Goal: Task Accomplishment & Management: Complete application form

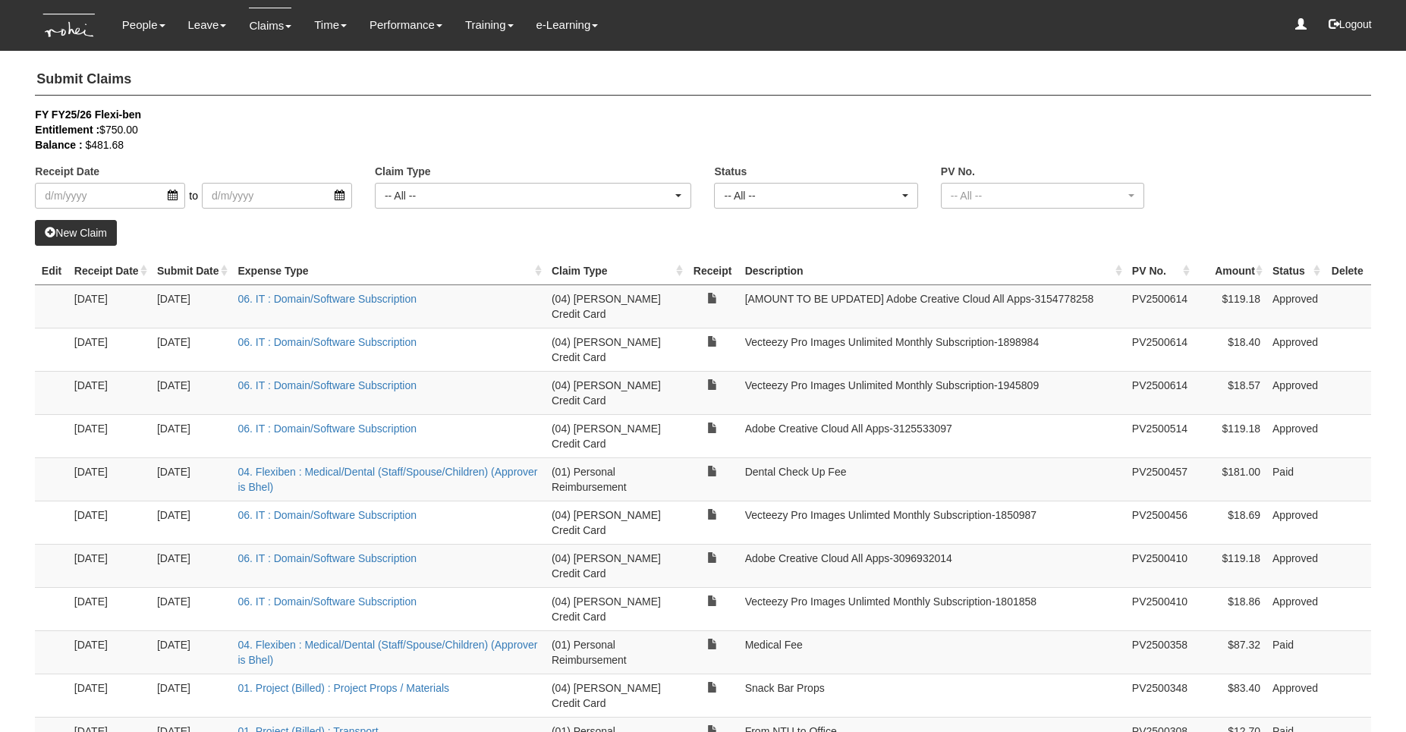
select select "50"
click at [798, 318] on td "[AMOUNT TO BE UPDATED] Adobe Creative Cloud All Apps-‭3154778258‬" at bounding box center [932, 306] width 387 height 43
click at [101, 228] on link "New Claim" at bounding box center [76, 233] width 82 height 26
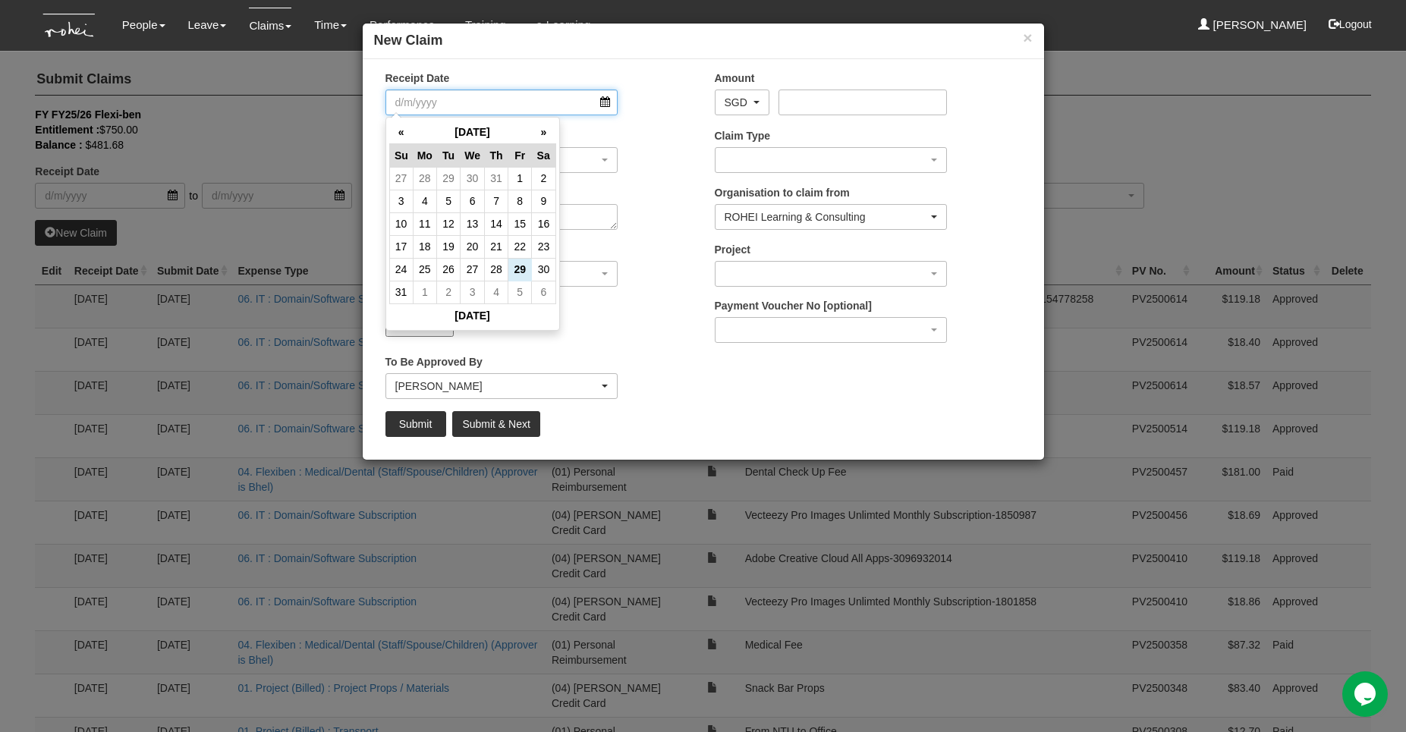
click at [611, 103] on input "Receipt Date" at bounding box center [502, 103] width 233 height 26
click at [404, 133] on th "«" at bounding box center [401, 133] width 24 height 24
click at [474, 264] on td "30" at bounding box center [473, 269] width 24 height 23
type input "[DATE]"
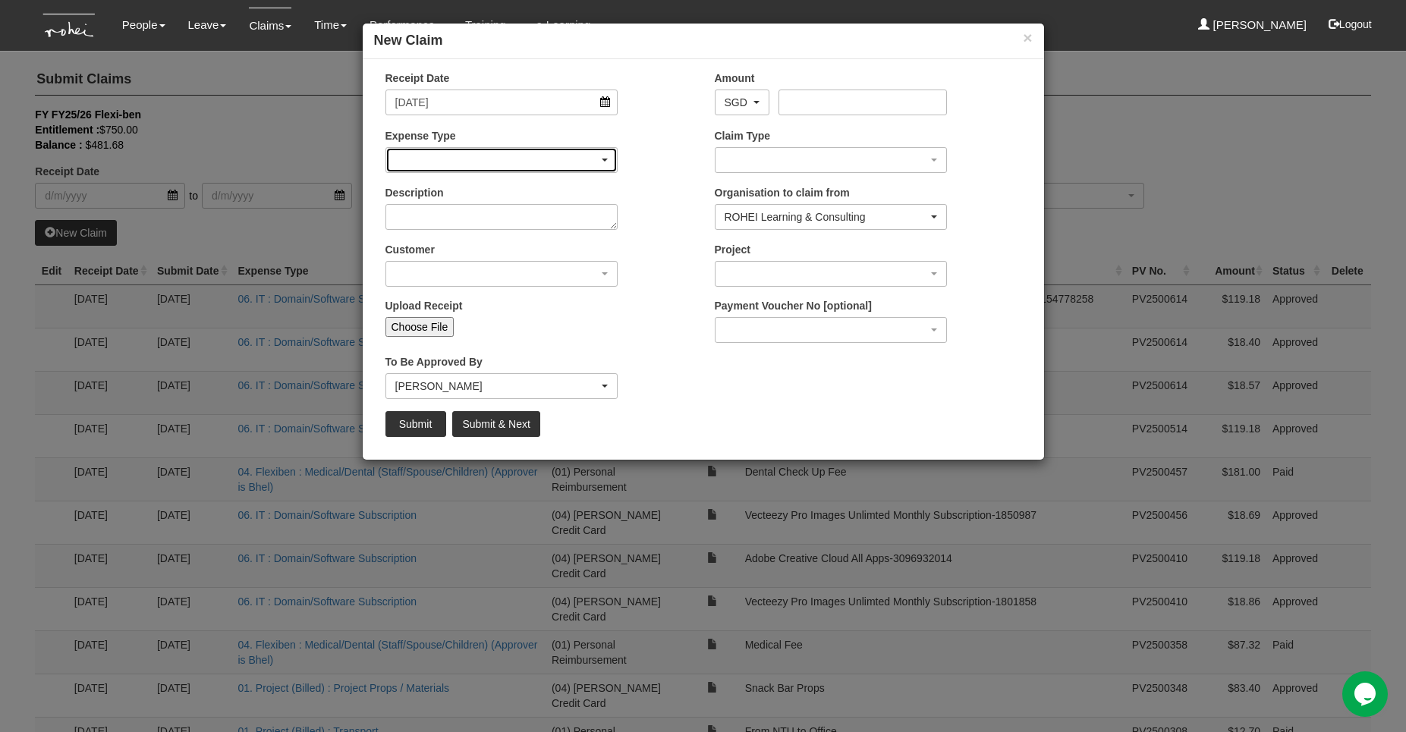
click at [499, 150] on div "button" at bounding box center [501, 160] width 231 height 24
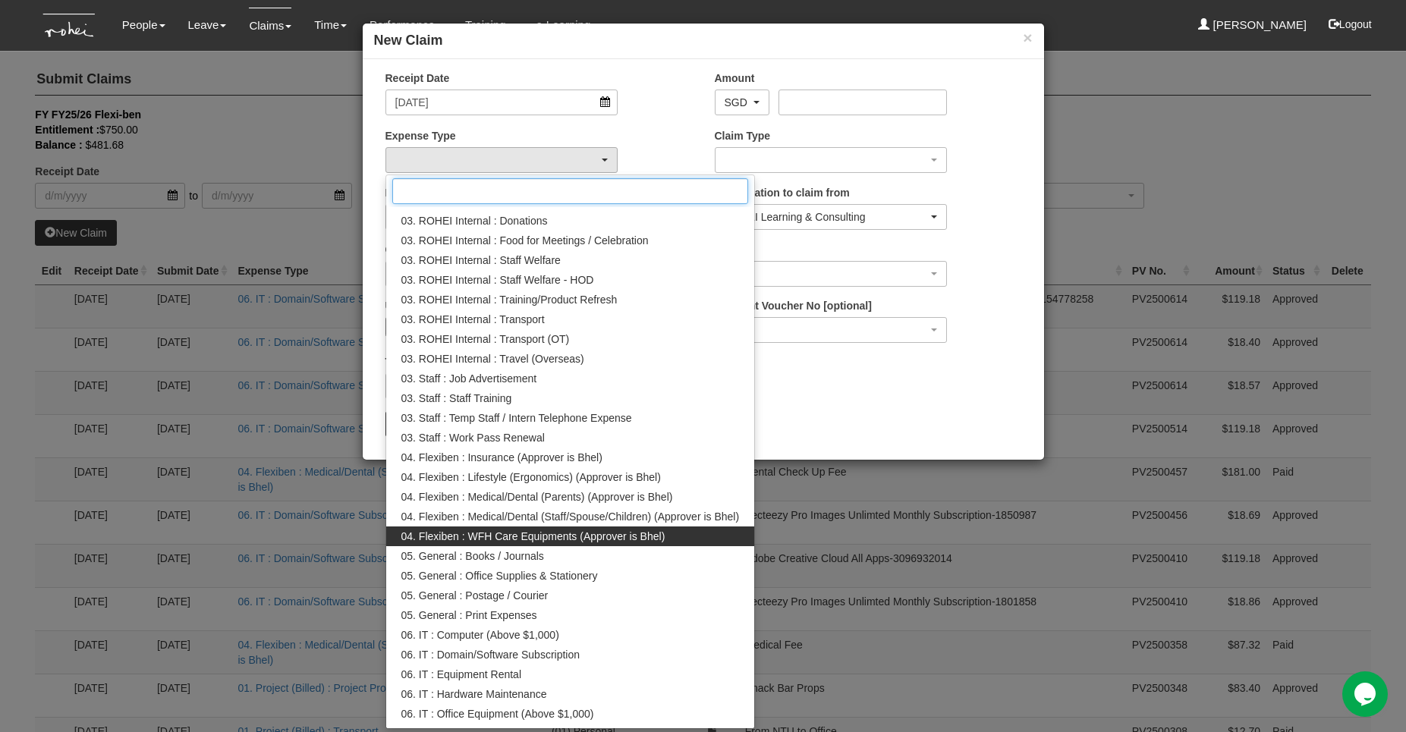
scroll to position [347, 0]
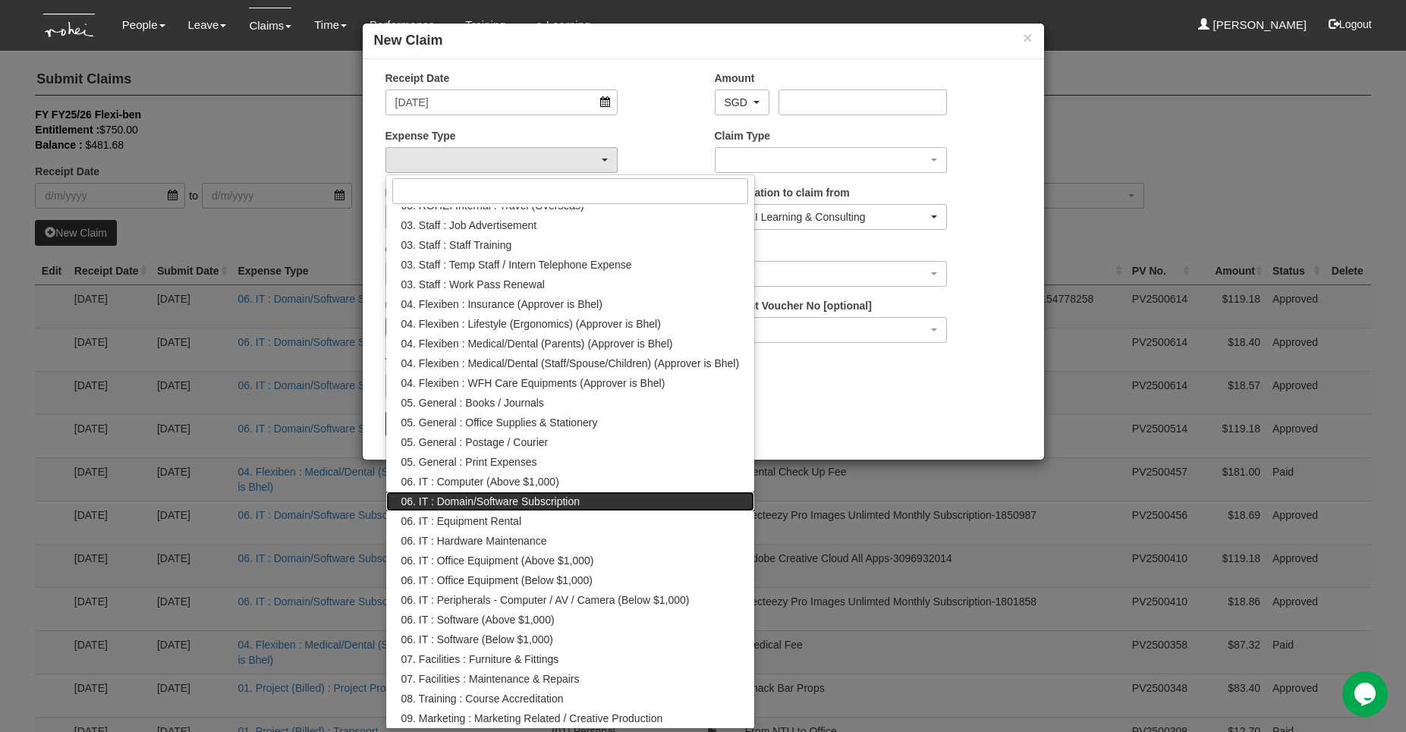
click at [663, 508] on link "06. IT : Domain/Software Subscription" at bounding box center [570, 502] width 369 height 20
select select "180"
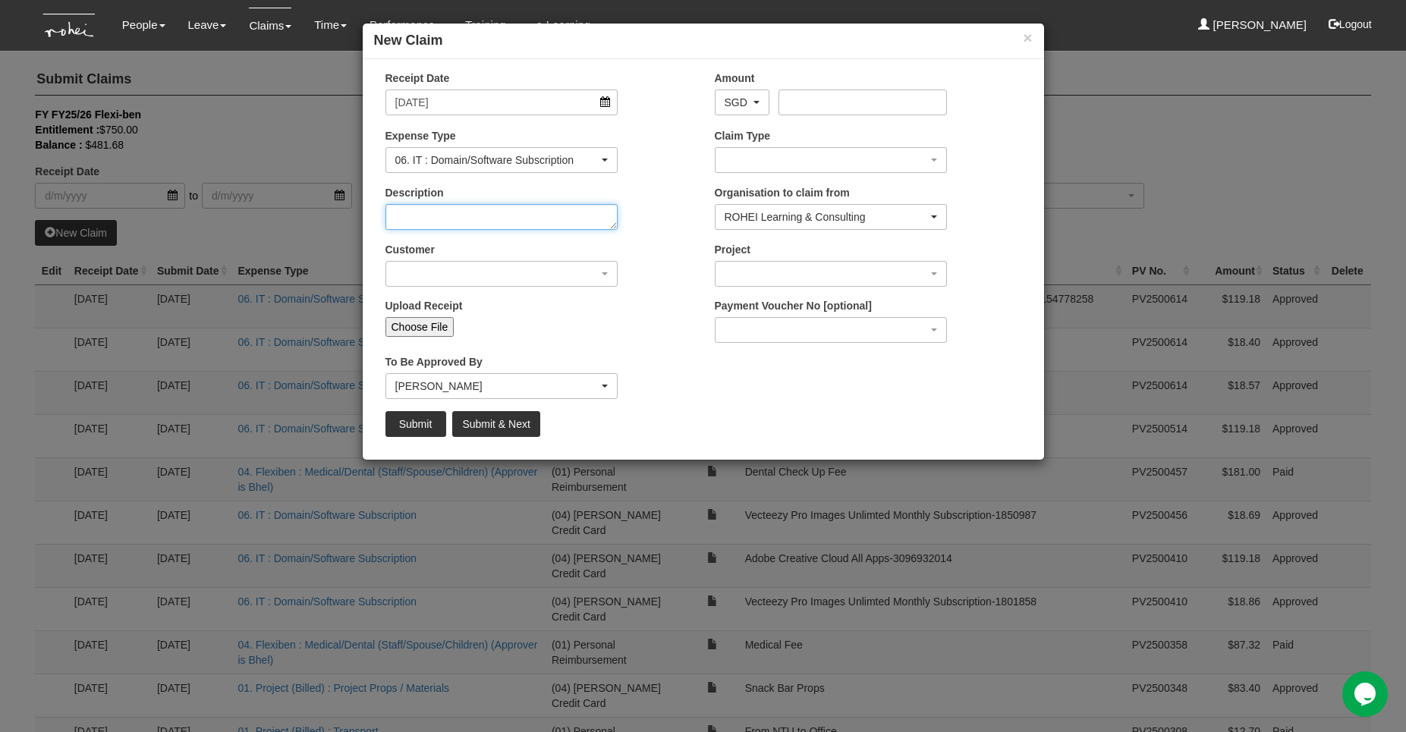
click at [473, 209] on textarea "Description" at bounding box center [502, 217] width 233 height 26
paste textarea "1945809"
paste textarea "] Adobe Creative Cloud All Apps-‭3154778258‬"
drag, startPoint x: 404, startPoint y: 216, endPoint x: 281, endPoint y: 217, distance: 123.7
click at [281, 217] on div "× New Claim Receipt Date [DATE] Amount AED AFN ALL AMD ANG AOA ARS AUD AWG AZN …" at bounding box center [703, 366] width 1406 height 732
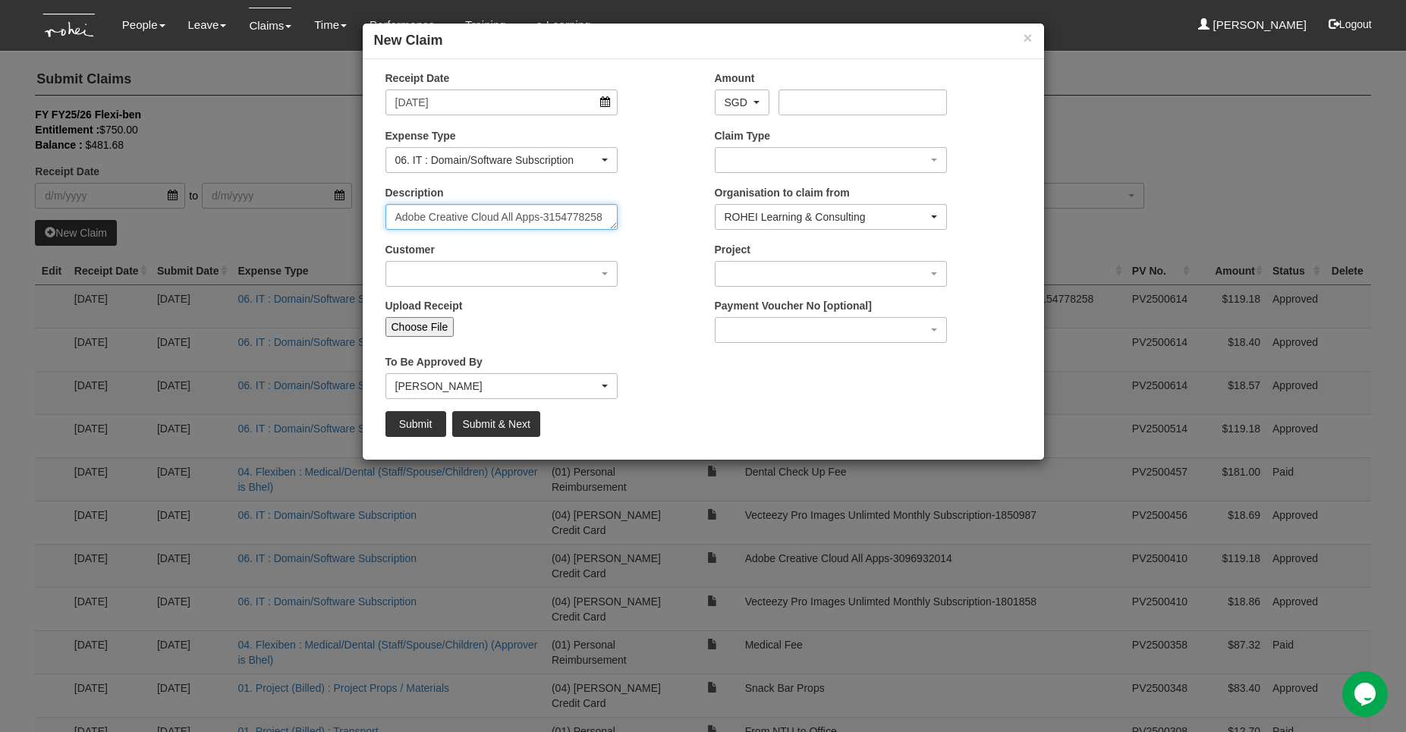
drag, startPoint x: 568, startPoint y: 217, endPoint x: 636, endPoint y: 219, distance: 68.3
click at [636, 219] on div "Description Adobe Creative Cloud All Apps-‭3154778258‬" at bounding box center [538, 213] width 329 height 56
paste textarea "83977937"
click at [538, 219] on textarea "Adobe Creative Cloud All Apps-‭83977937" at bounding box center [502, 217] width 233 height 26
drag, startPoint x: 565, startPoint y: 216, endPoint x: 603, endPoint y: 221, distance: 39.1
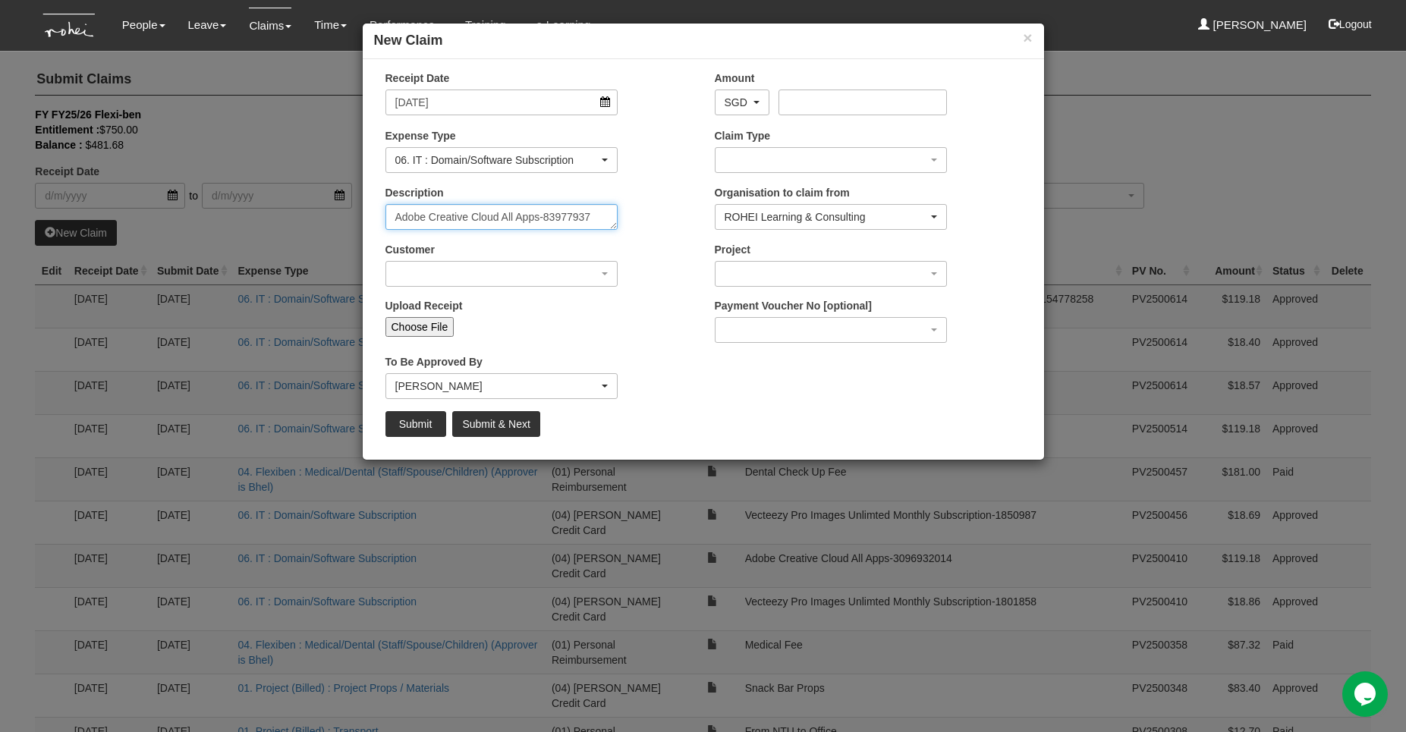
click at [598, 214] on textarea "Adobe Creative Cloud All Apps-‭83977937" at bounding box center [502, 217] width 233 height 26
paste textarea "3183977937‬"
type textarea "Adobe Creative Cloud All Apps-‭3183977937‬"
click at [542, 264] on div "Customer (N/A) _ROHEI Internal 3M ASIA PACIFIC PRIVATE LTD [DOMAIN_NAME] AbbVie…" at bounding box center [502, 264] width 256 height 45
click at [541, 269] on div "button" at bounding box center [501, 274] width 231 height 24
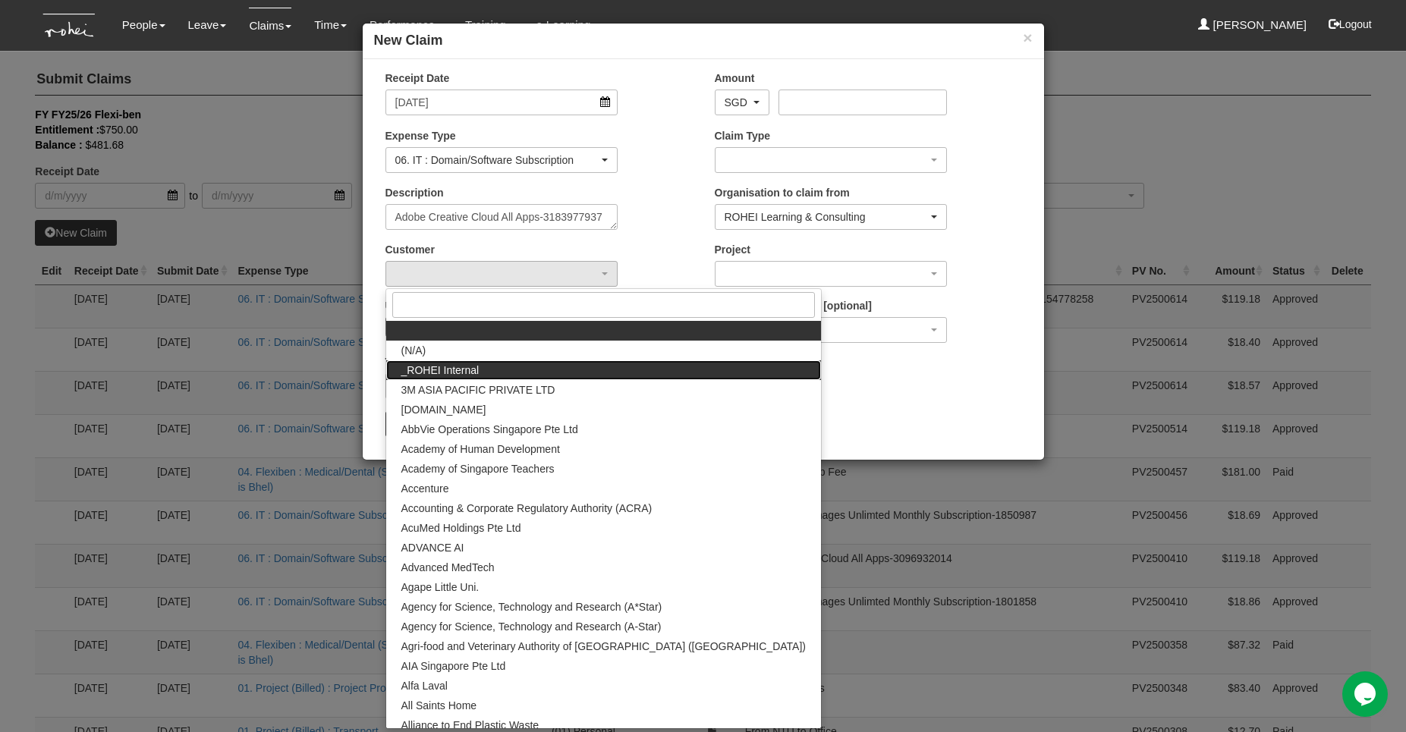
drag, startPoint x: 493, startPoint y: 371, endPoint x: 713, endPoint y: 294, distance: 233.0
click at [497, 368] on link "_ROHEI Internal" at bounding box center [603, 370] width 435 height 20
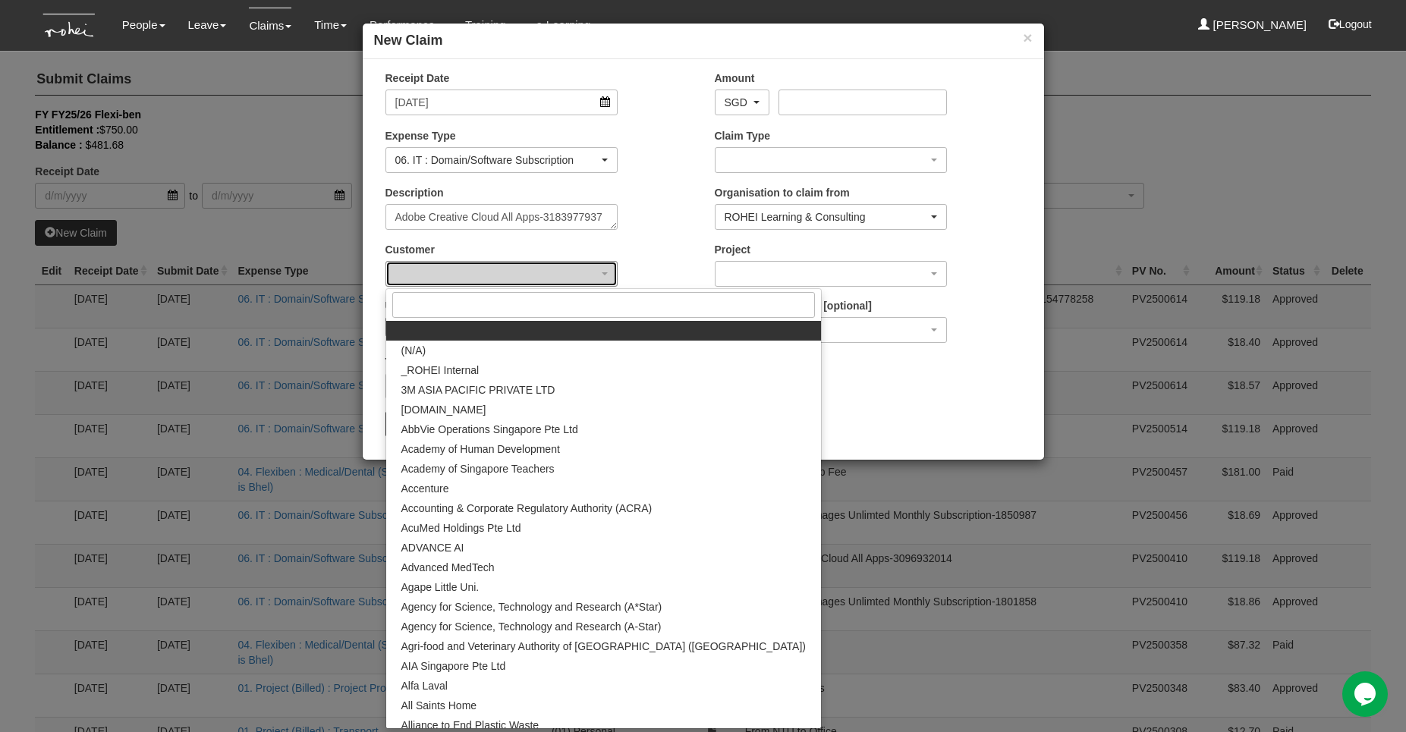
select select "397"
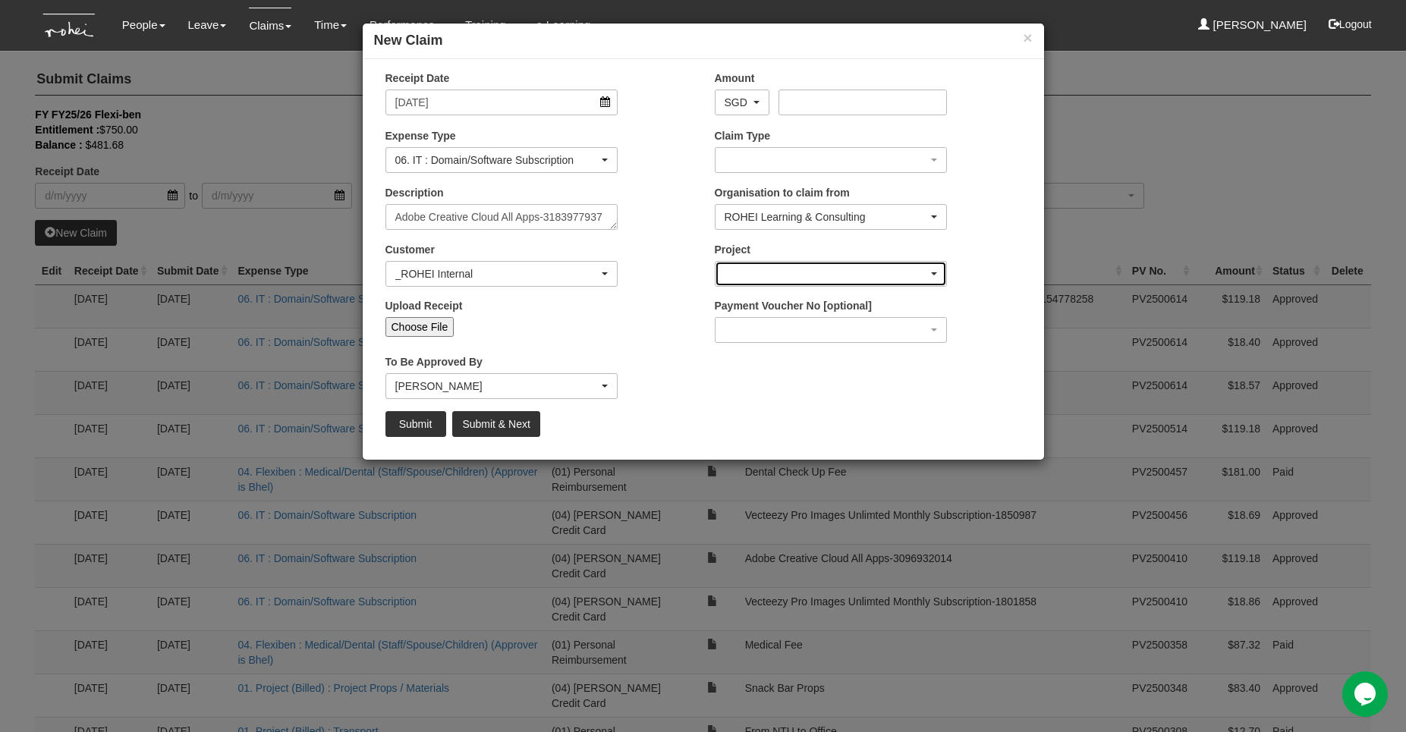
click at [793, 271] on div "button" at bounding box center [831, 274] width 231 height 24
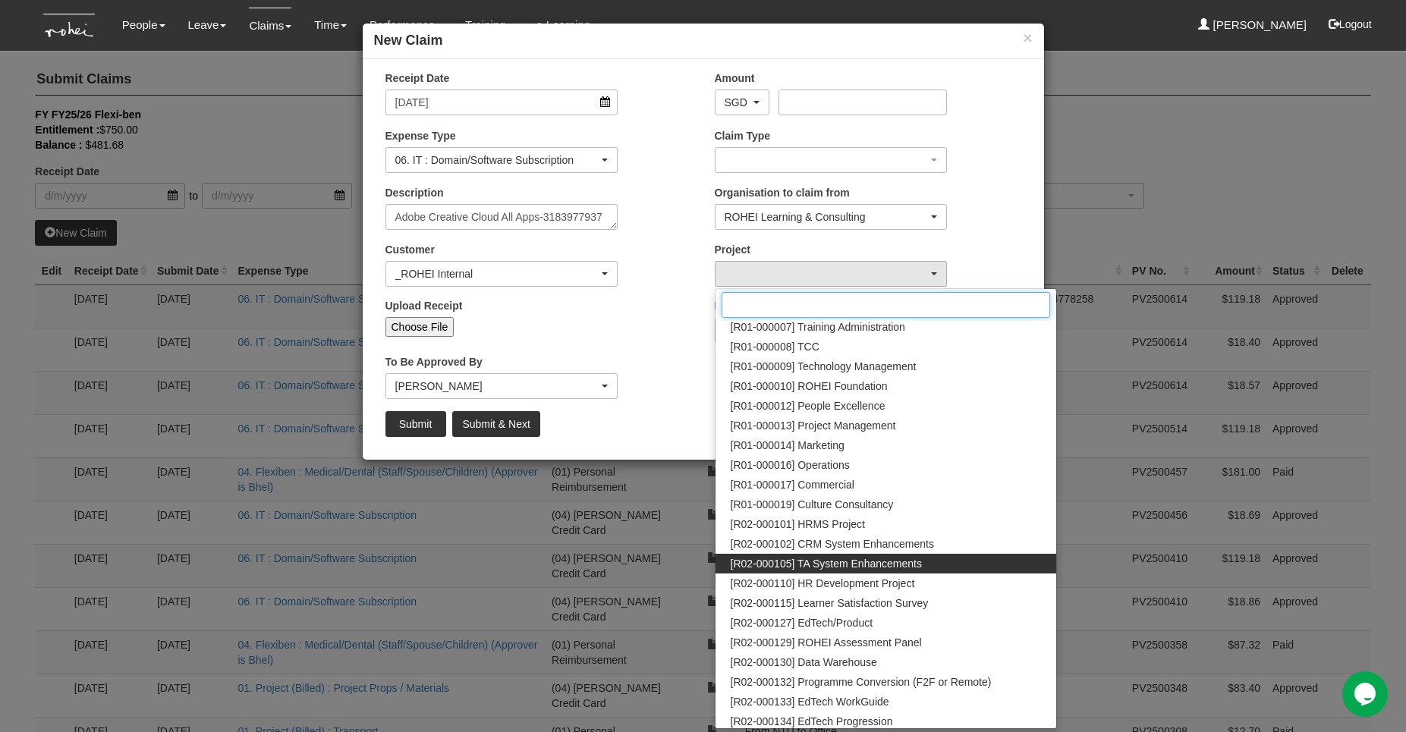
scroll to position [181, 0]
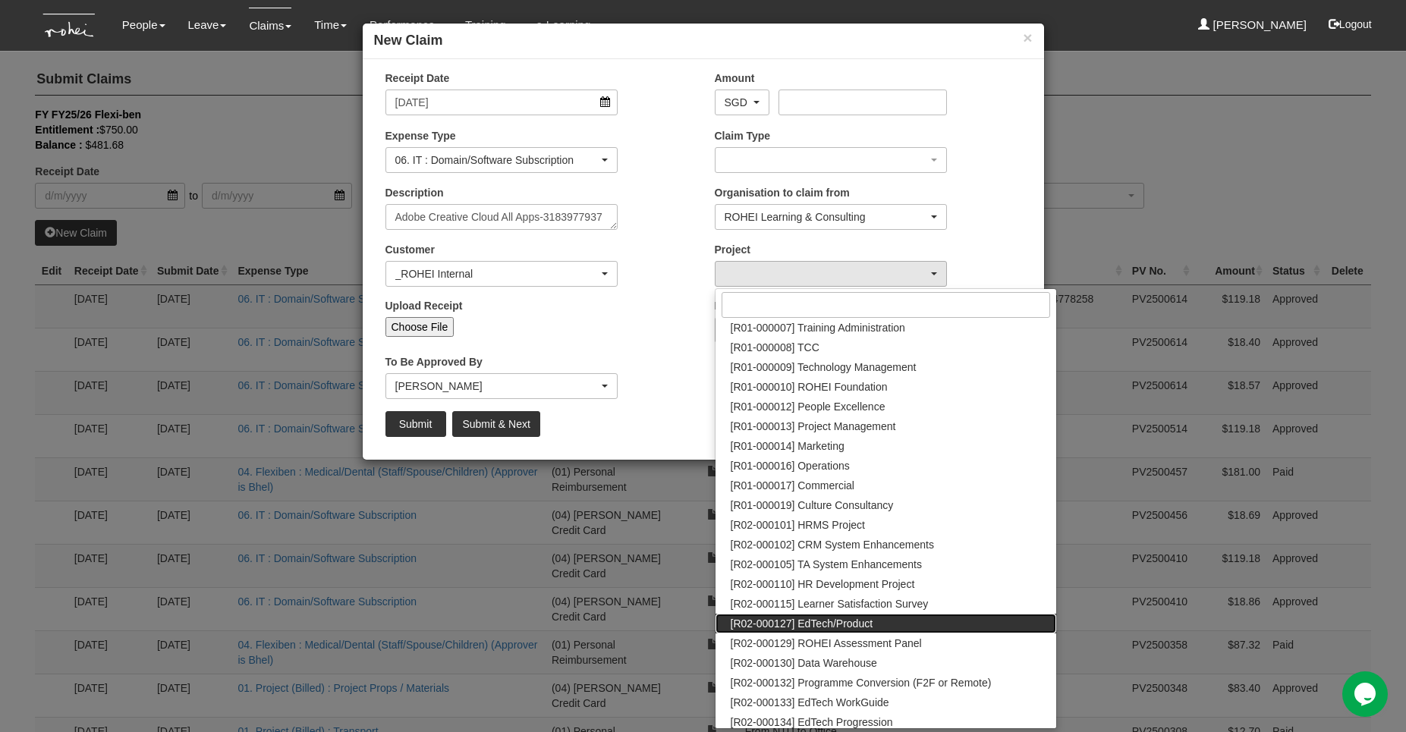
click at [840, 615] on ul "[C23-000072] Learning Journey Development [C24-000077] ALC Future-Oriented Peda…" at bounding box center [886, 603] width 341 height 927
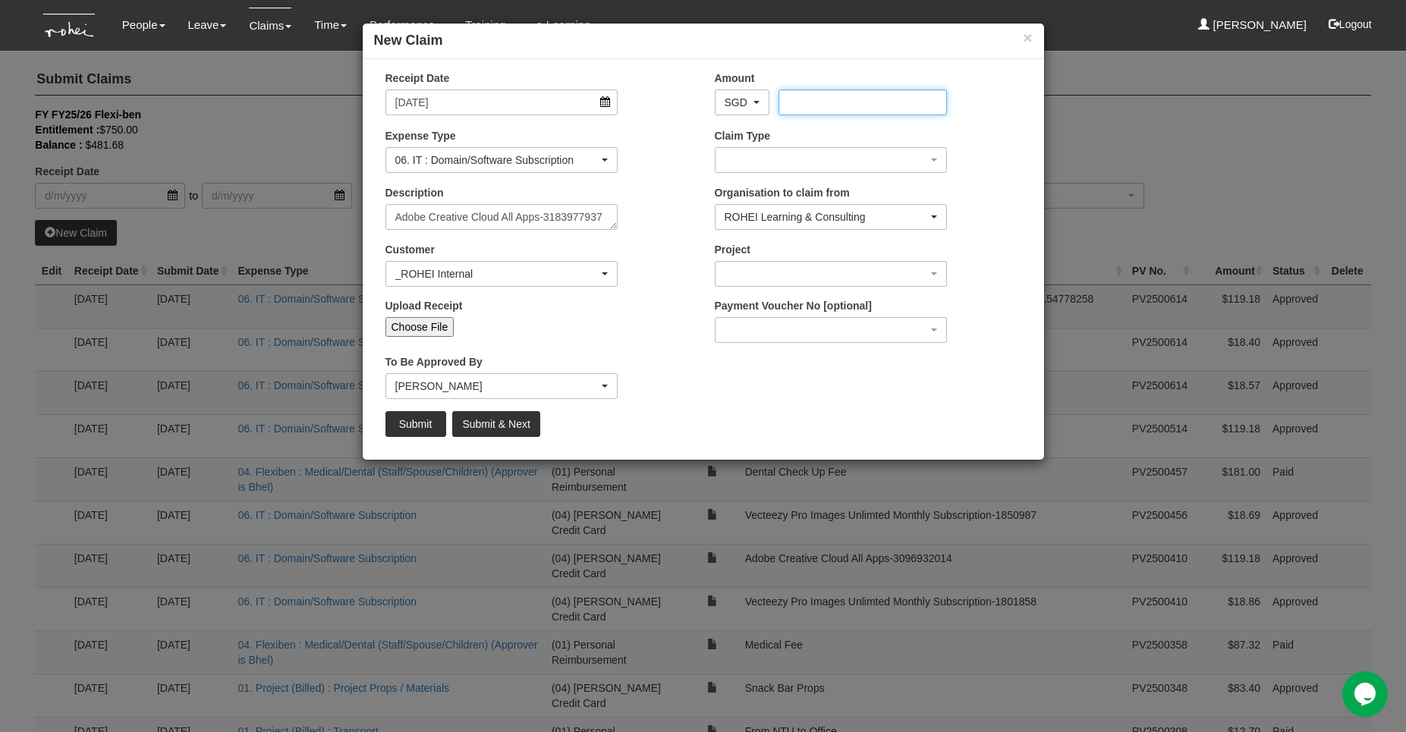
click at [870, 104] on input "Amount" at bounding box center [863, 103] width 168 height 26
type input "119.18"
click at [818, 277] on div "button" at bounding box center [831, 274] width 231 height 24
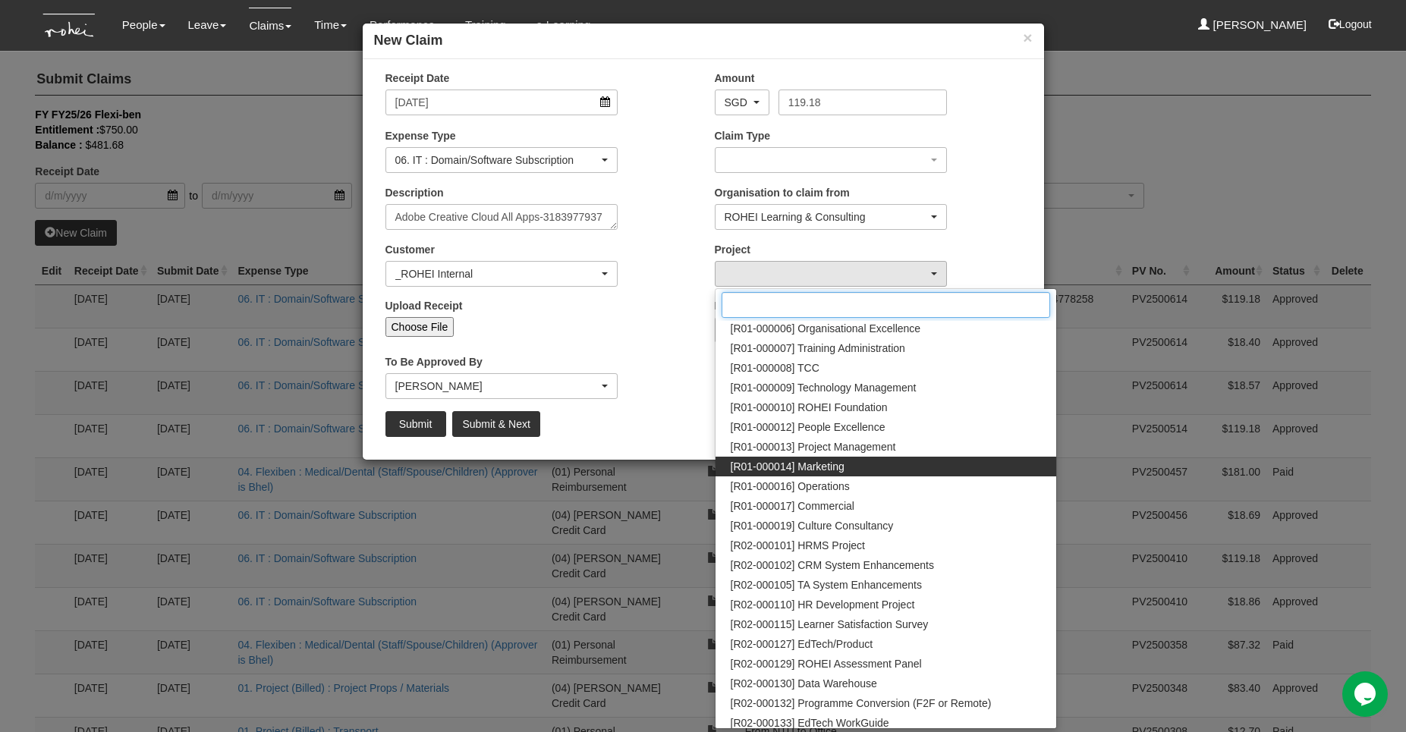
scroll to position [162, 0]
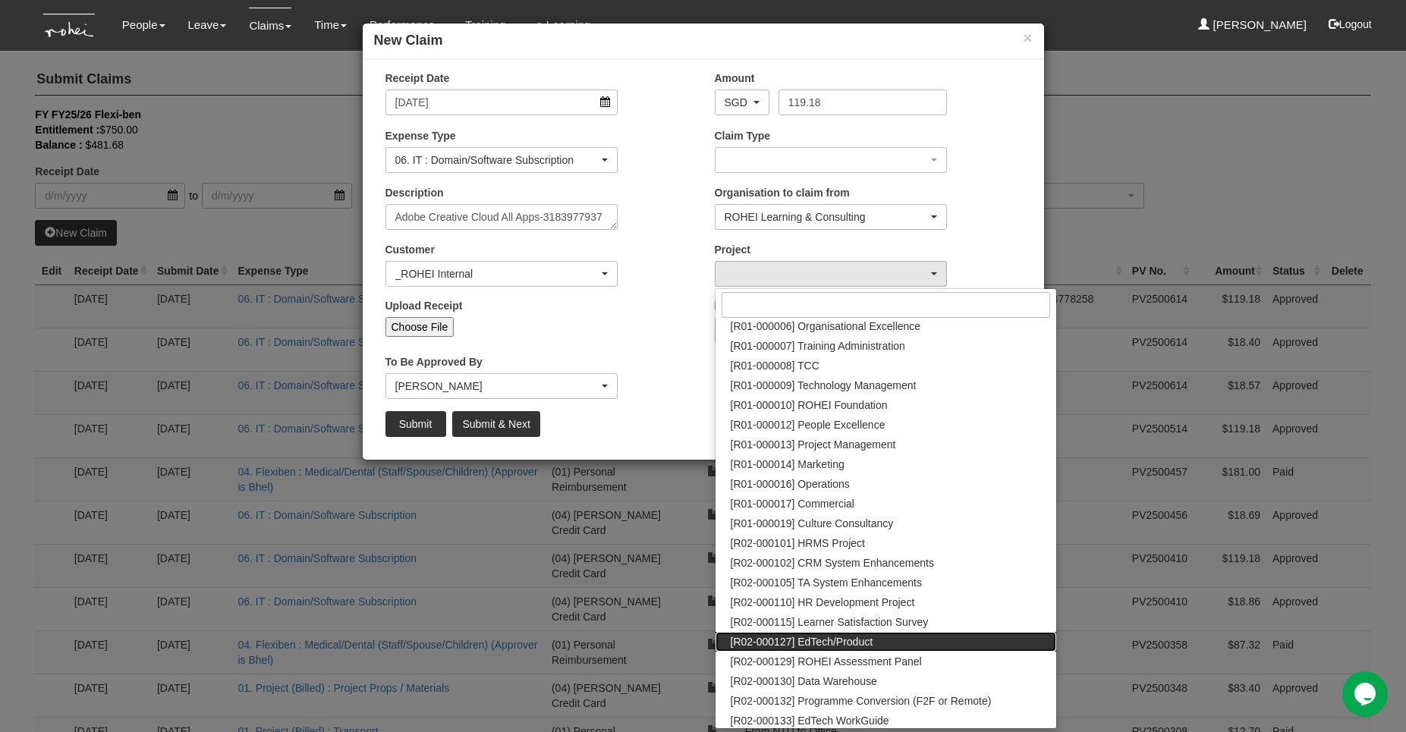
click at [851, 637] on span "[R02-000127] EdTech/Product" at bounding box center [802, 641] width 143 height 15
select select "1534"
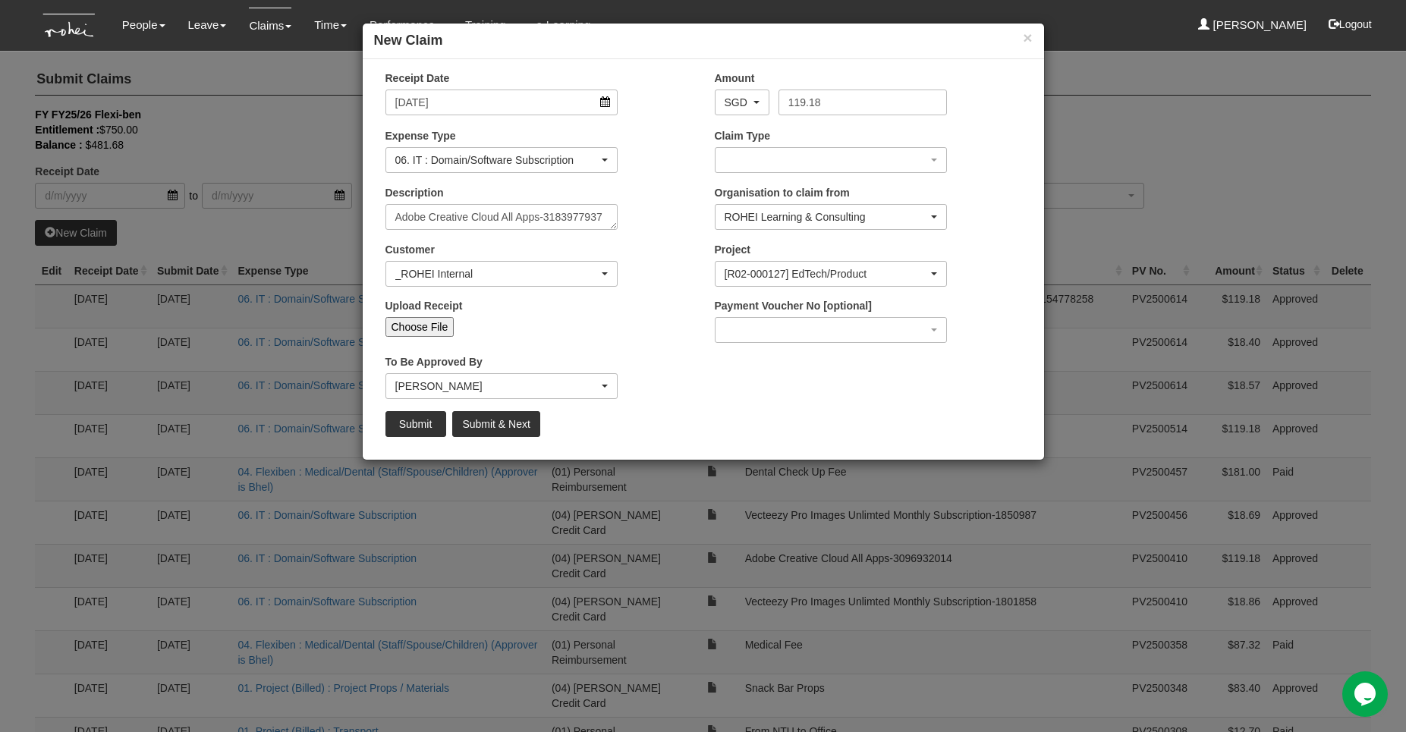
click at [418, 326] on input "Choose File" at bounding box center [420, 327] width 69 height 20
type input "C:\fakepath\Invoice 3183977937.pdf"
type input "Choose Another File"
click at [411, 427] on input "Submit" at bounding box center [416, 424] width 61 height 26
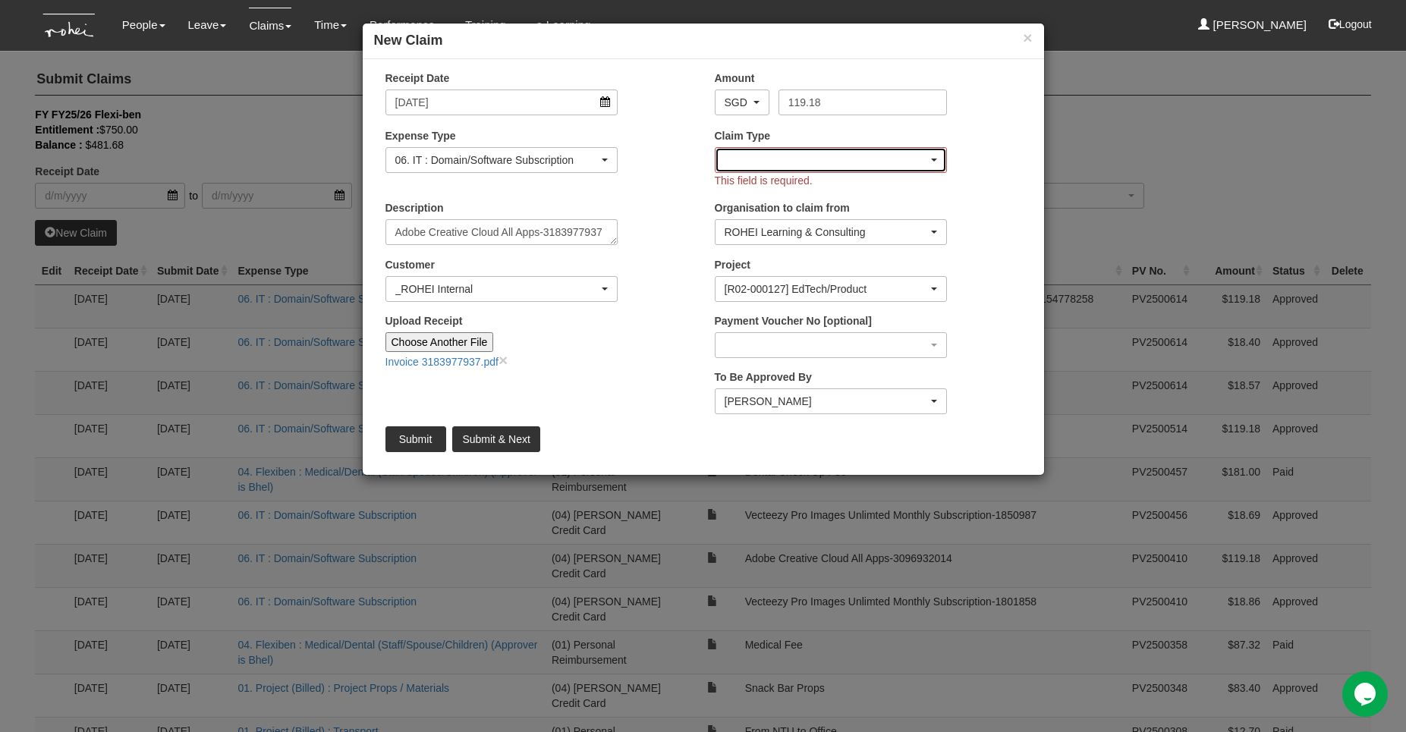
click at [798, 156] on div "button" at bounding box center [831, 160] width 231 height 24
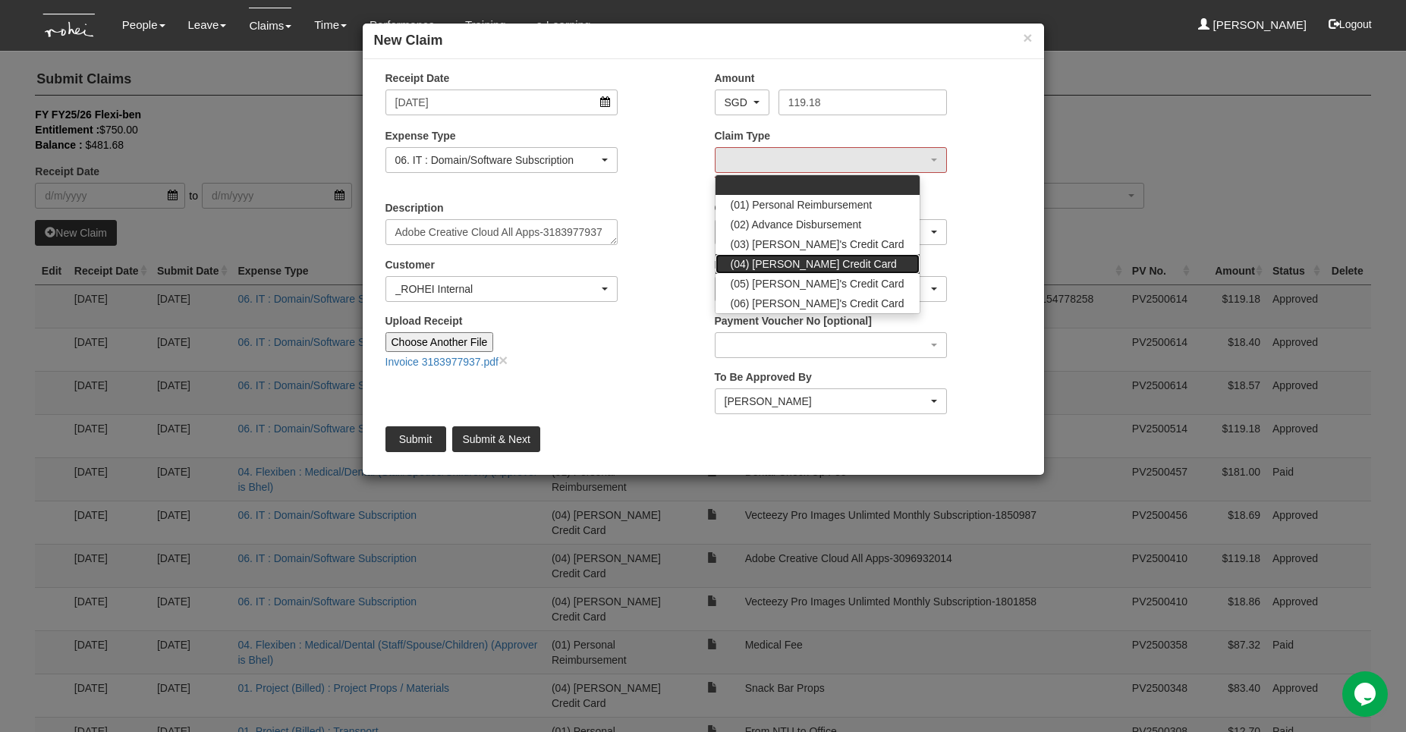
click at [811, 266] on span "(04) [PERSON_NAME] Credit Card" at bounding box center [814, 264] width 166 height 15
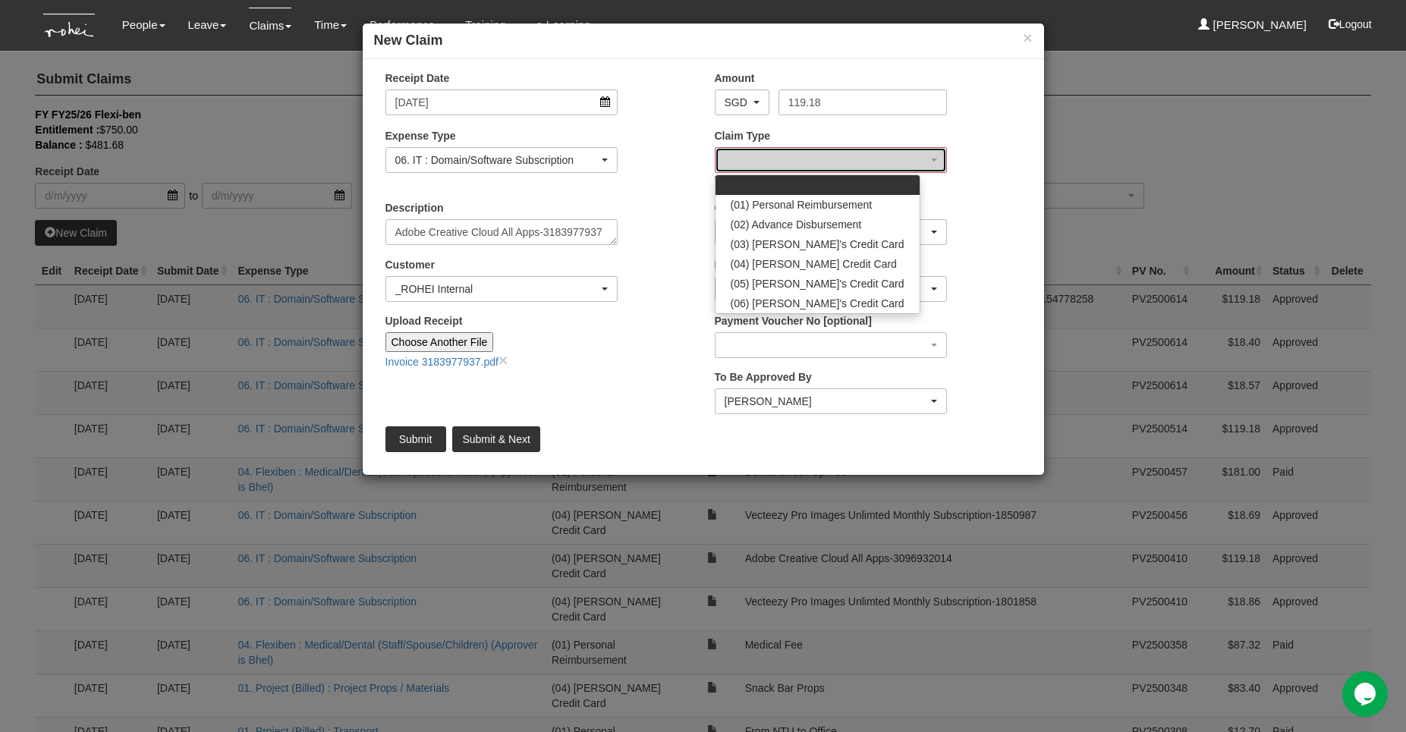
select select "16"
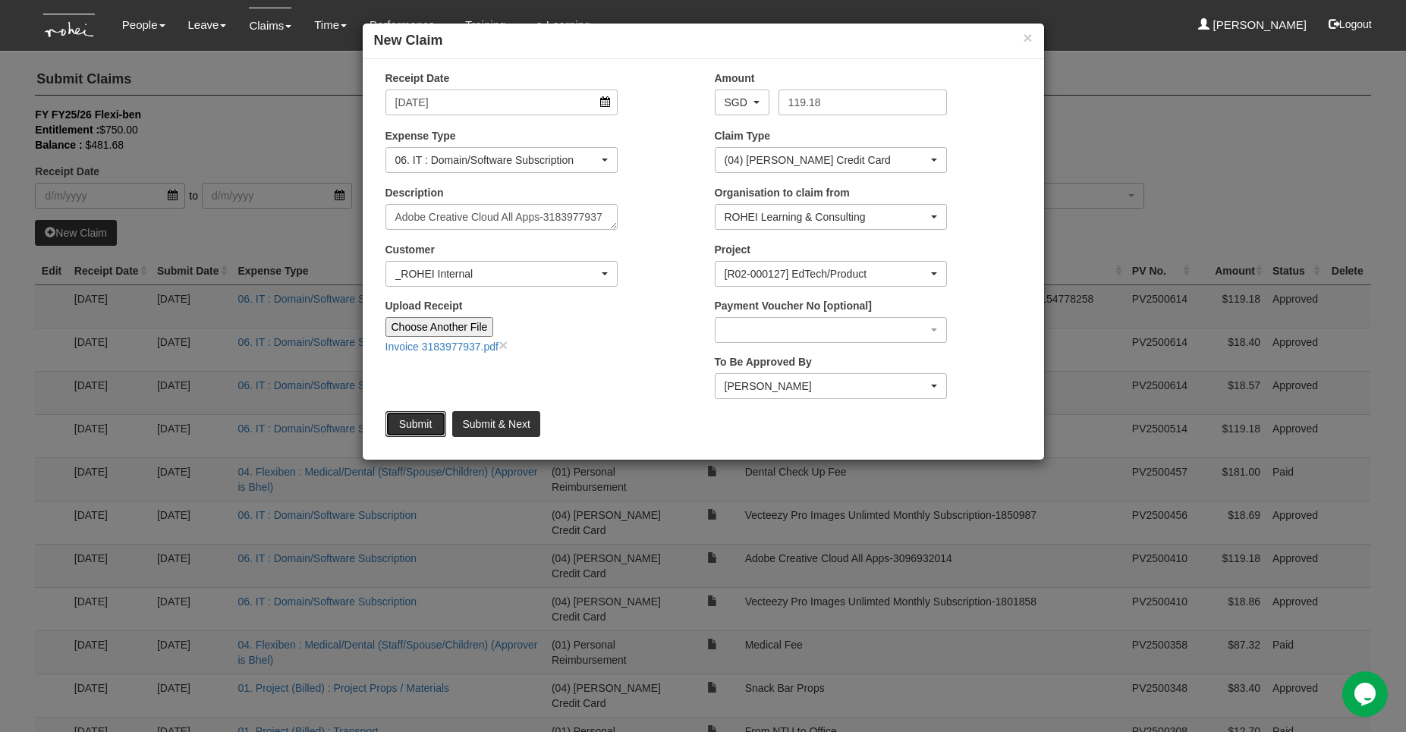
click at [427, 424] on input "Submit" at bounding box center [416, 424] width 61 height 26
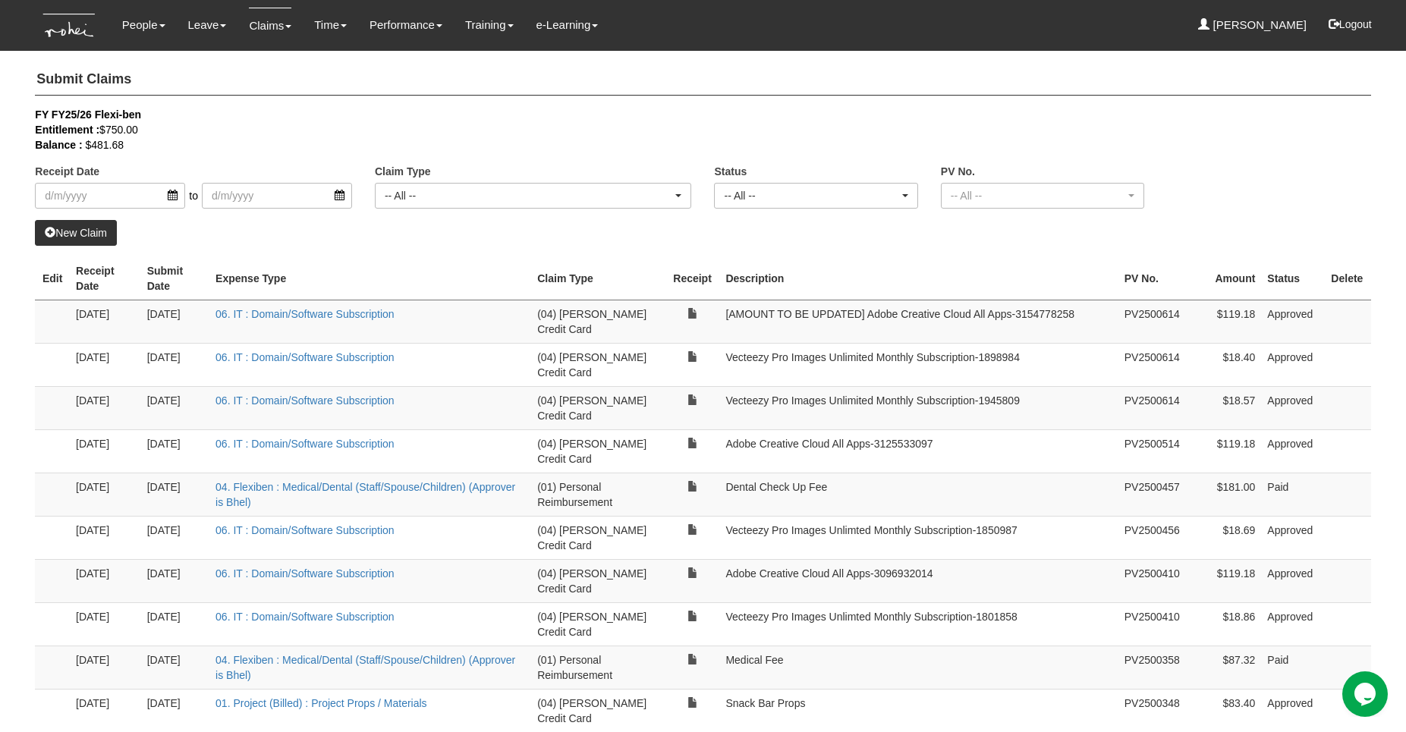
select select "50"
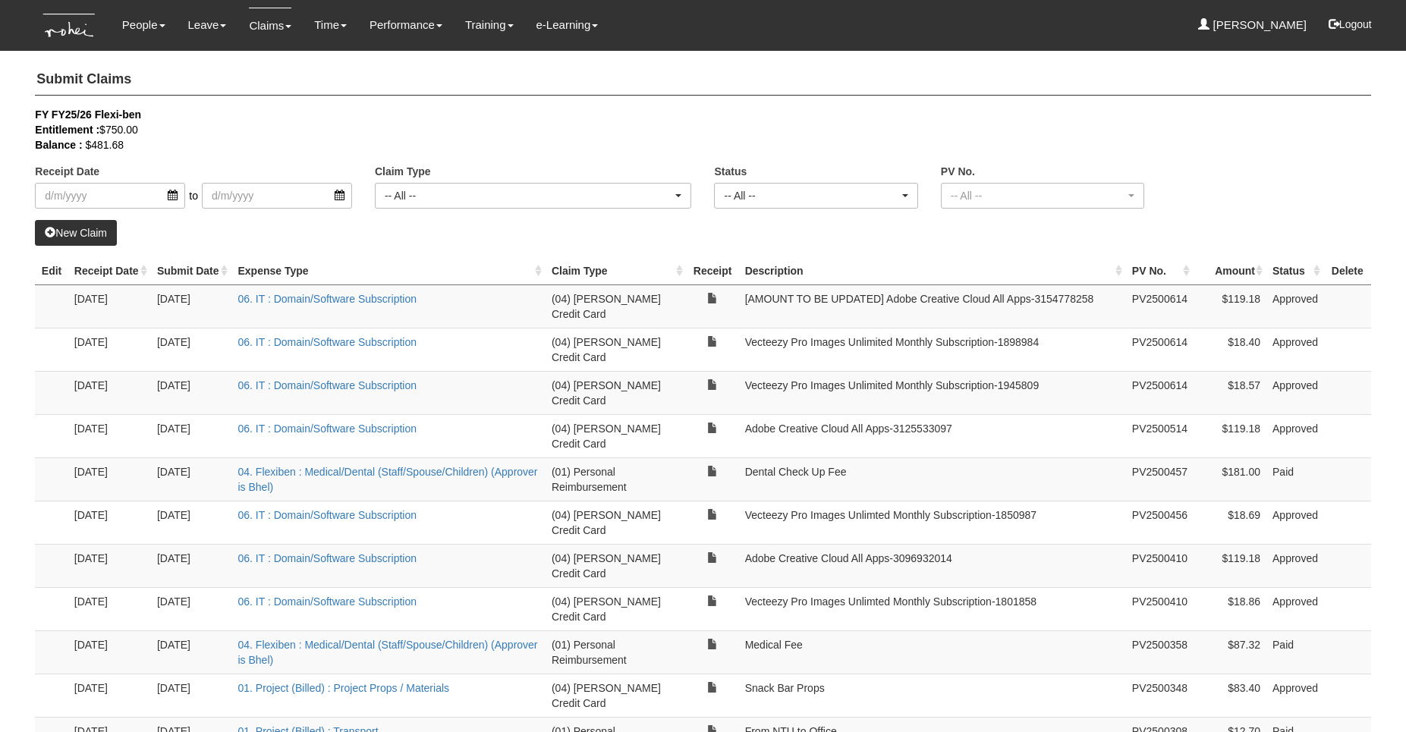
select select "50"
drag, startPoint x: 747, startPoint y: 369, endPoint x: 1037, endPoint y: 366, distance: 290.7
click at [1037, 371] on td "Vecteezy Pro Images Unlimited Monthly Subscription-1945809" at bounding box center [932, 392] width 387 height 43
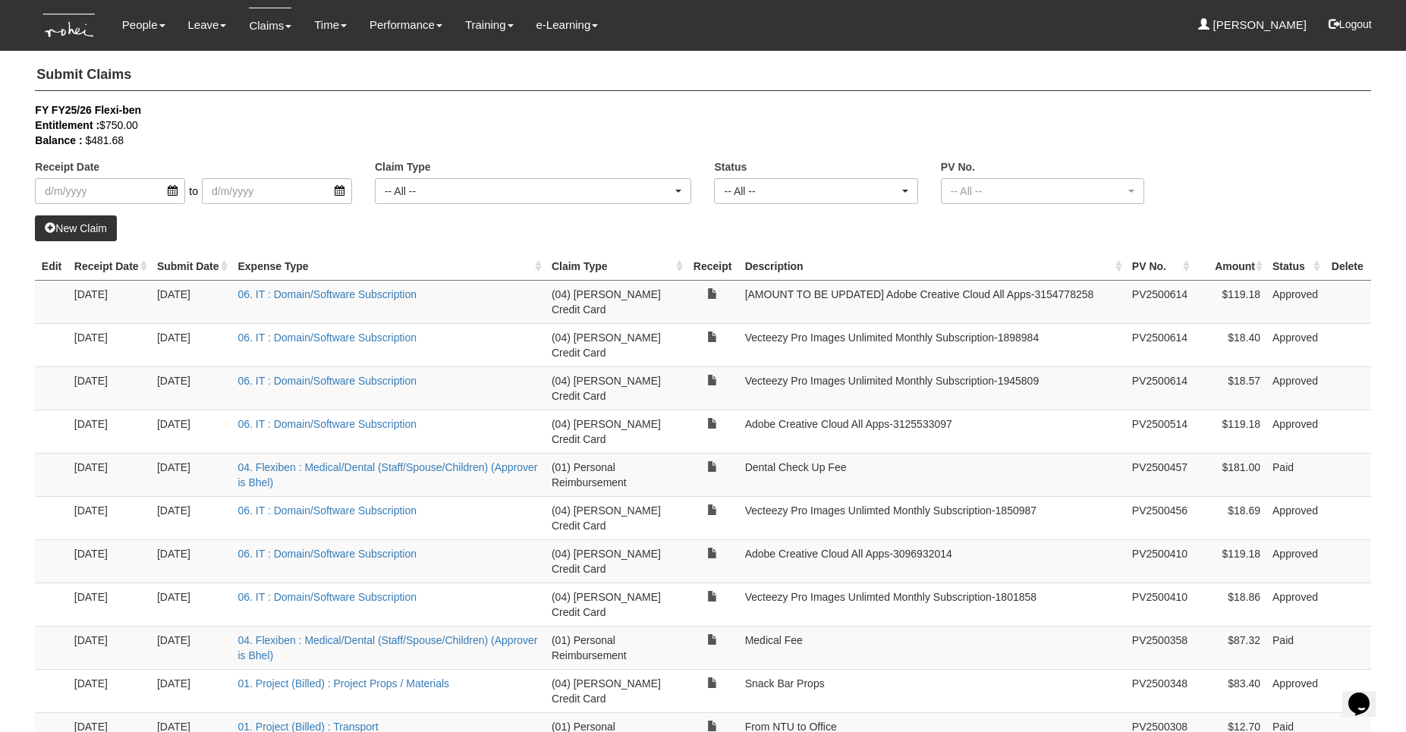
click at [84, 234] on link "New Claim" at bounding box center [76, 229] width 82 height 26
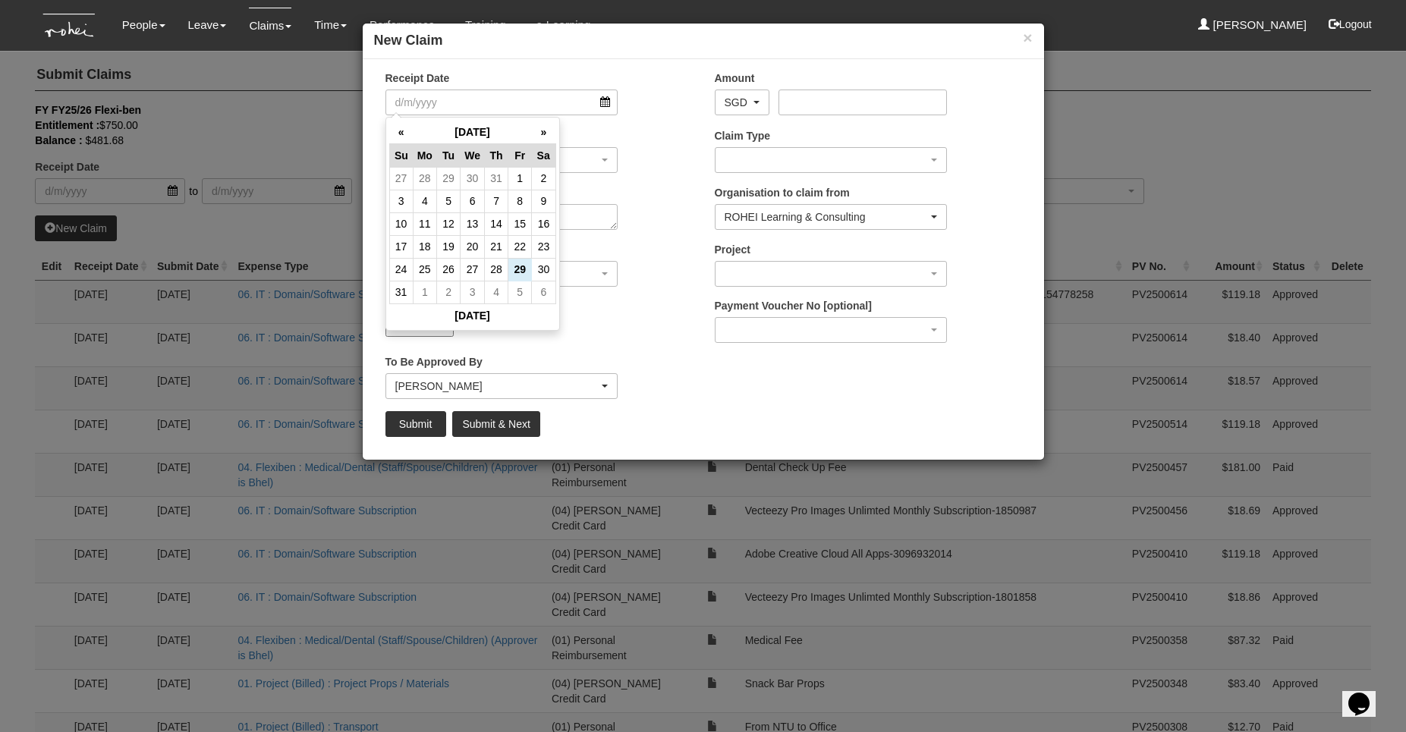
click at [511, 112] on input "Receipt Date" at bounding box center [502, 103] width 233 height 26
click at [417, 219] on td "11" at bounding box center [425, 223] width 24 height 23
type input "11/8/2025"
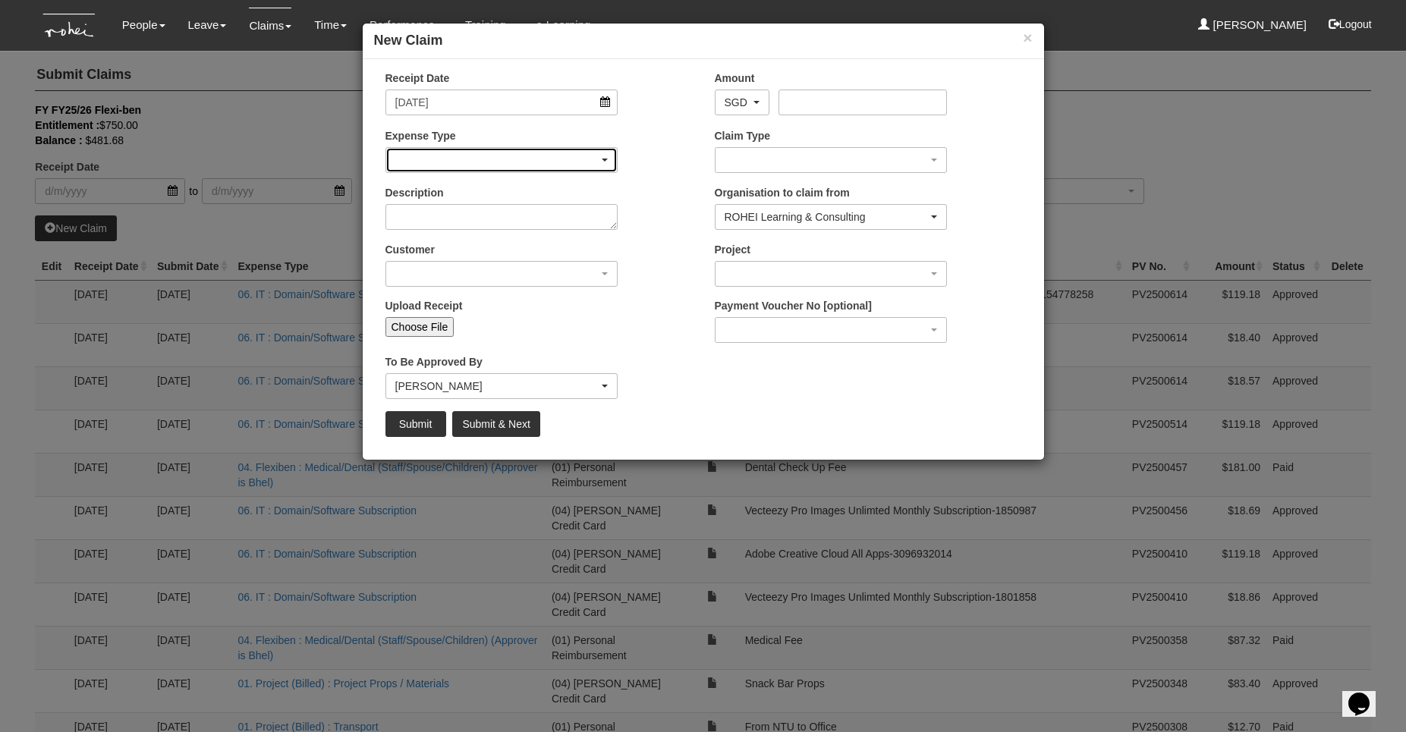
click at [452, 165] on div "button" at bounding box center [501, 160] width 231 height 24
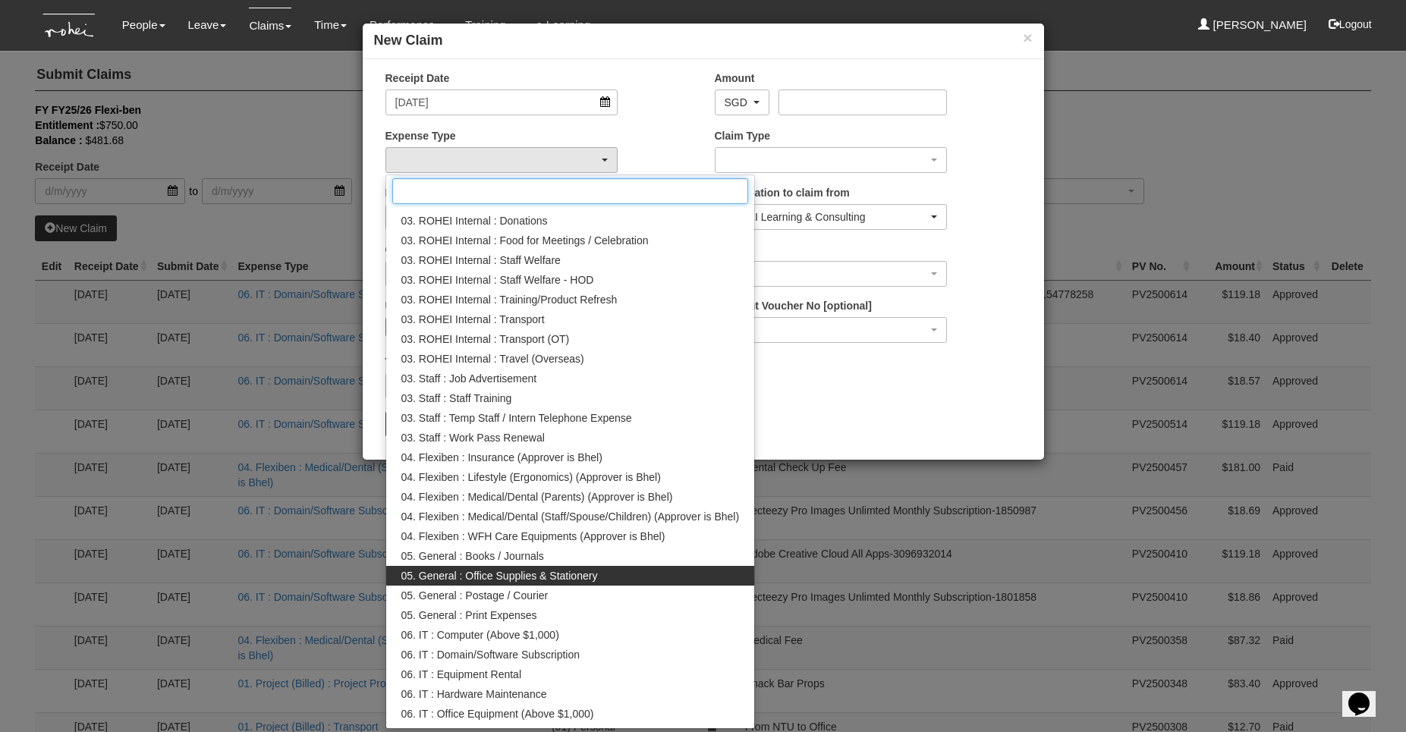
scroll to position [347, 0]
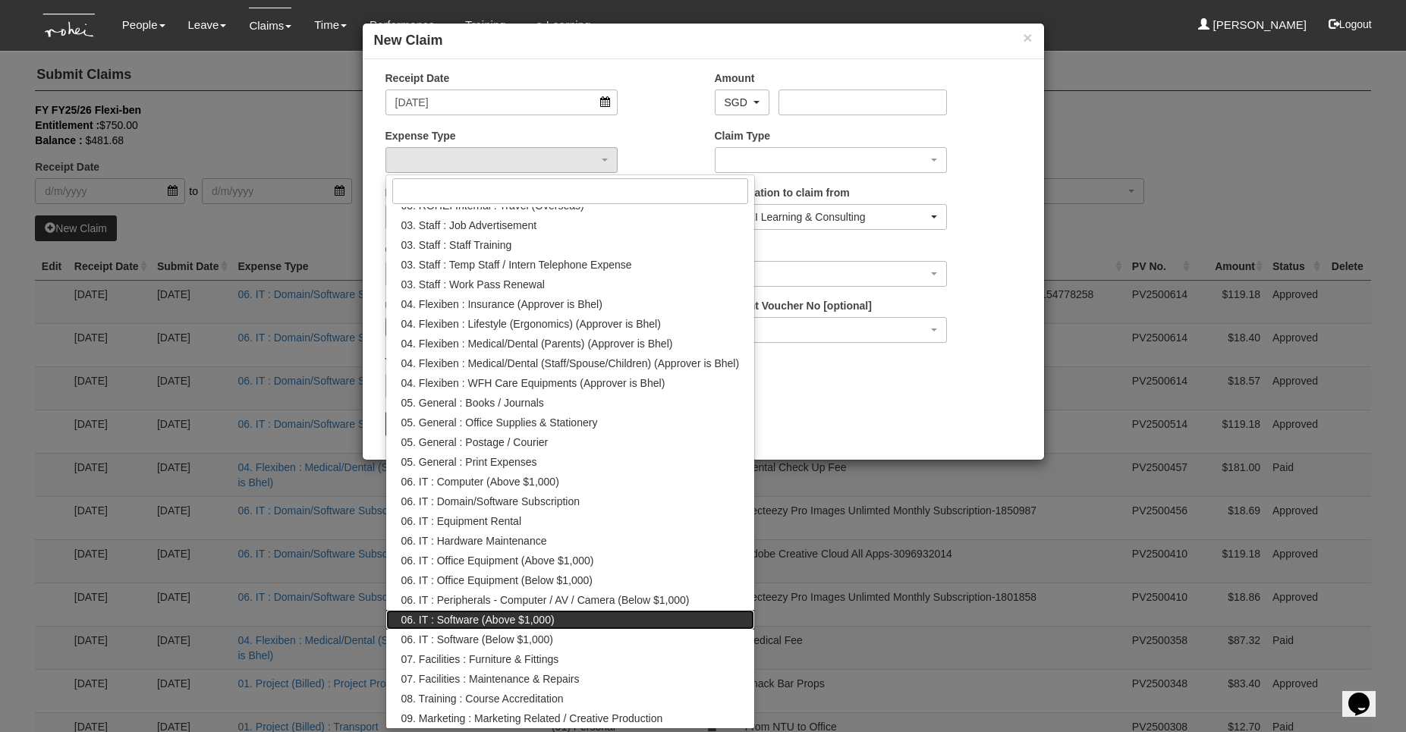
click at [604, 611] on link "06. IT : Software (Above $1,000)" at bounding box center [570, 620] width 369 height 20
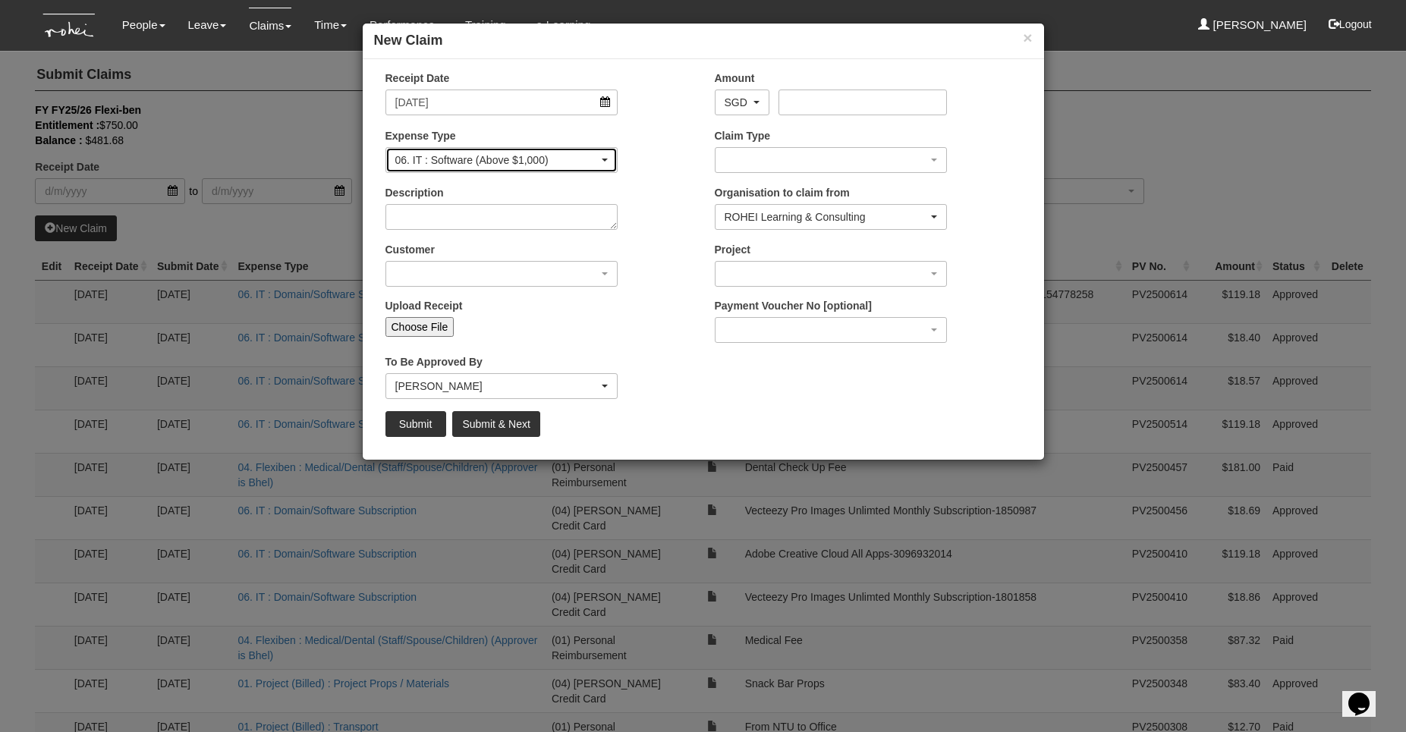
click at [527, 162] on div "06. IT : Software (Above $1,000)" at bounding box center [497, 160] width 204 height 15
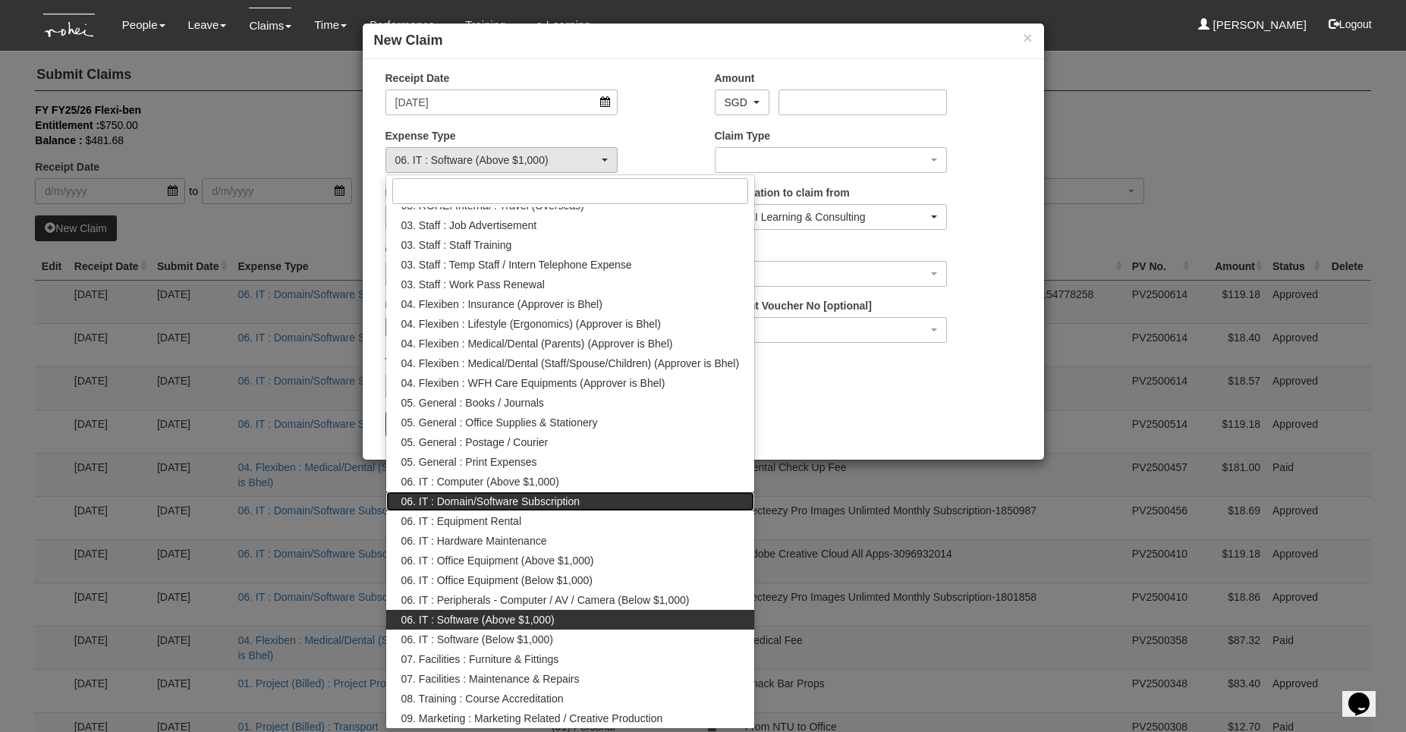
click at [538, 499] on span "06. IT : Domain/Software Subscription" at bounding box center [490, 501] width 179 height 15
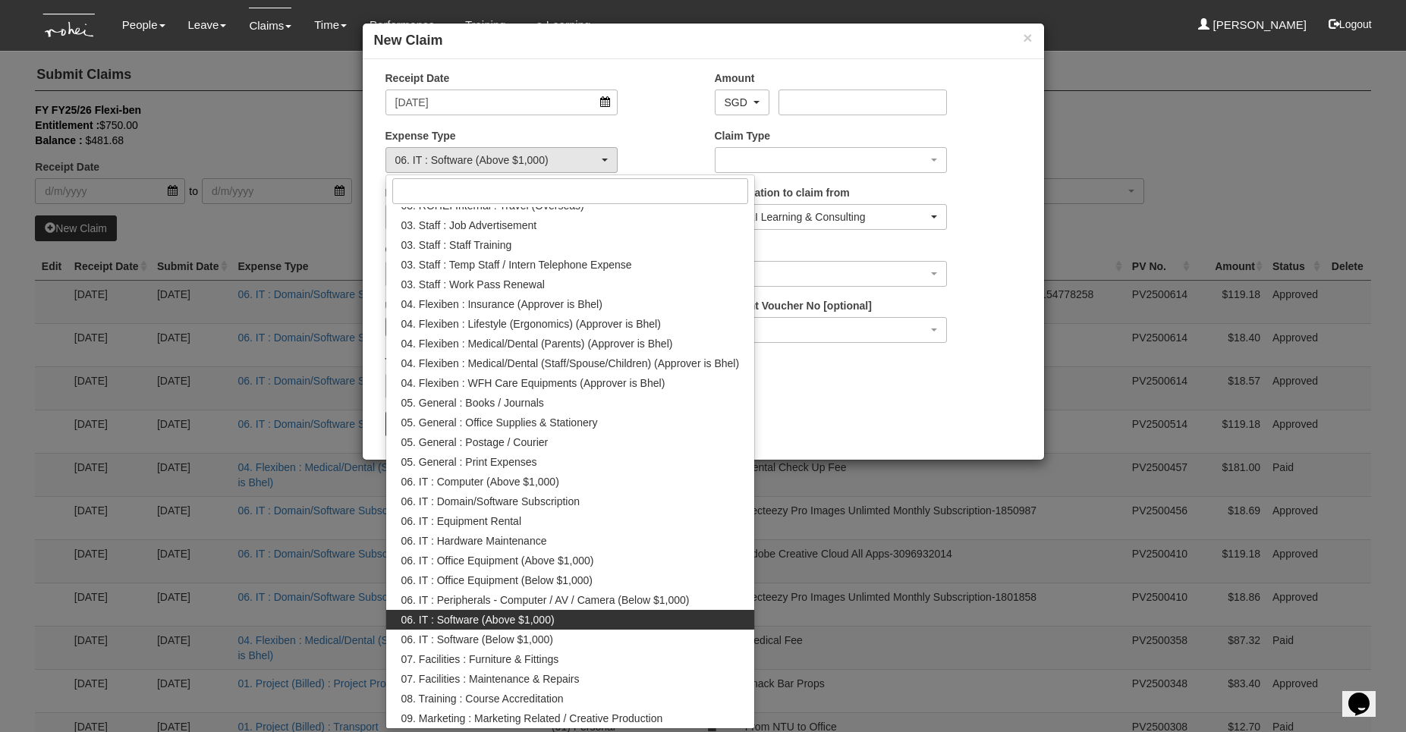
select select "180"
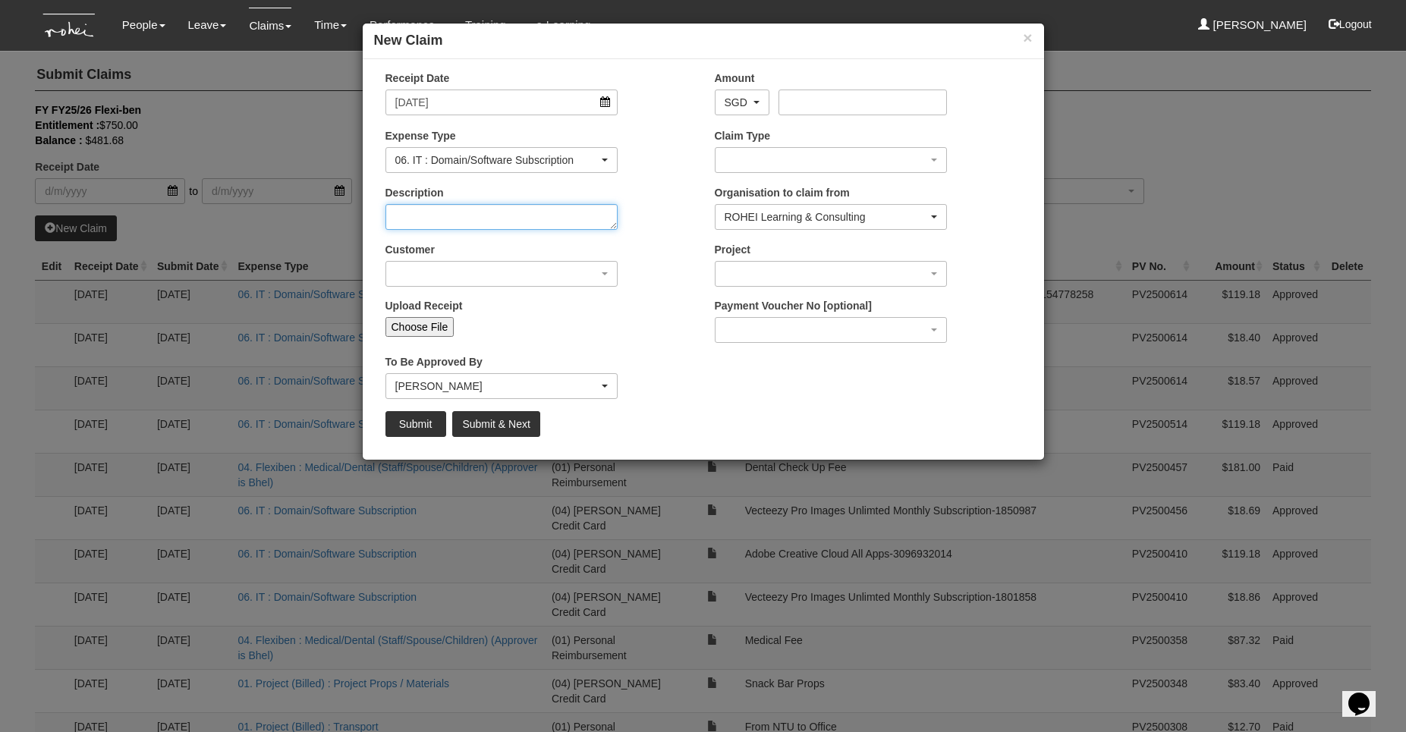
click at [433, 225] on textarea "Description" at bounding box center [502, 217] width 233 height 26
paste textarea "3183977937"
type textarea "3183977937"
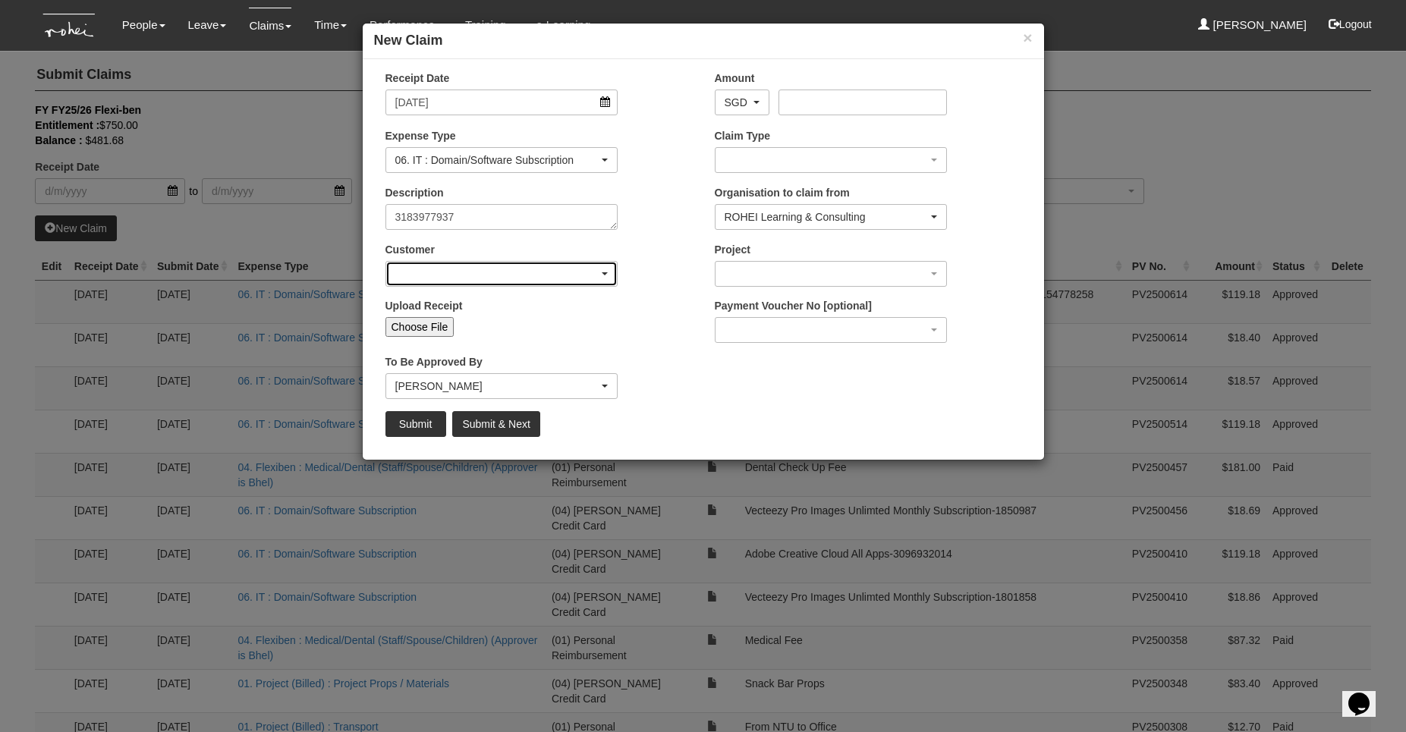
click at [461, 272] on div "button" at bounding box center [501, 274] width 231 height 24
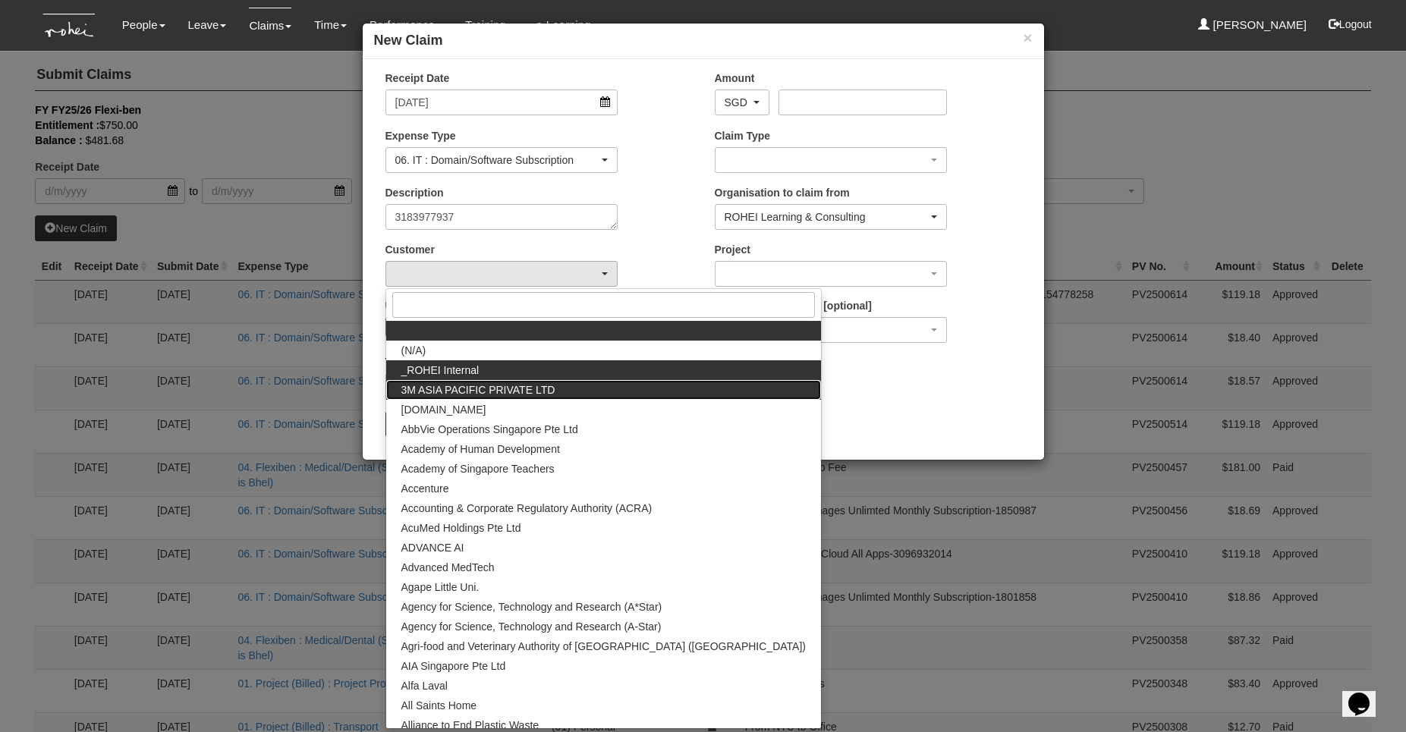
drag, startPoint x: 466, startPoint y: 379, endPoint x: 474, endPoint y: 368, distance: 14.1
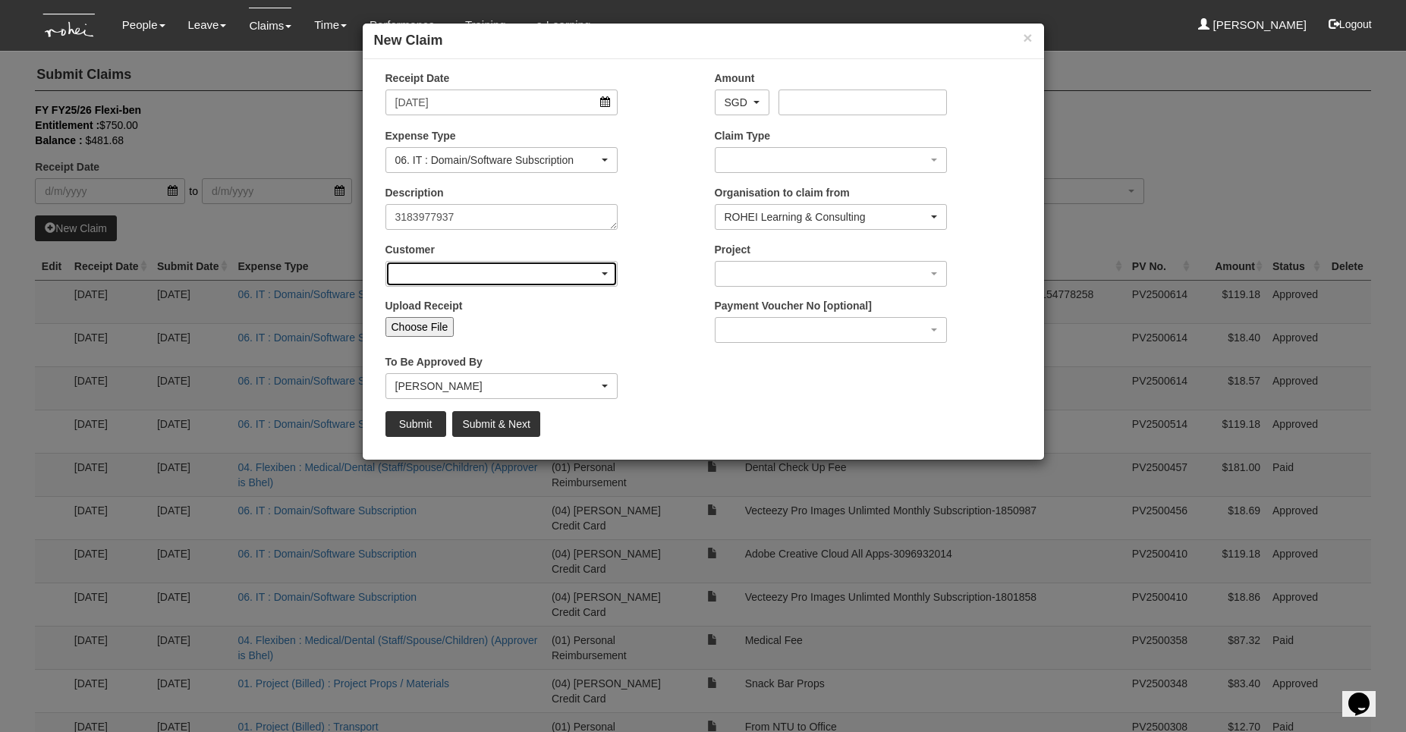
click at [490, 277] on div "button" at bounding box center [501, 274] width 231 height 24
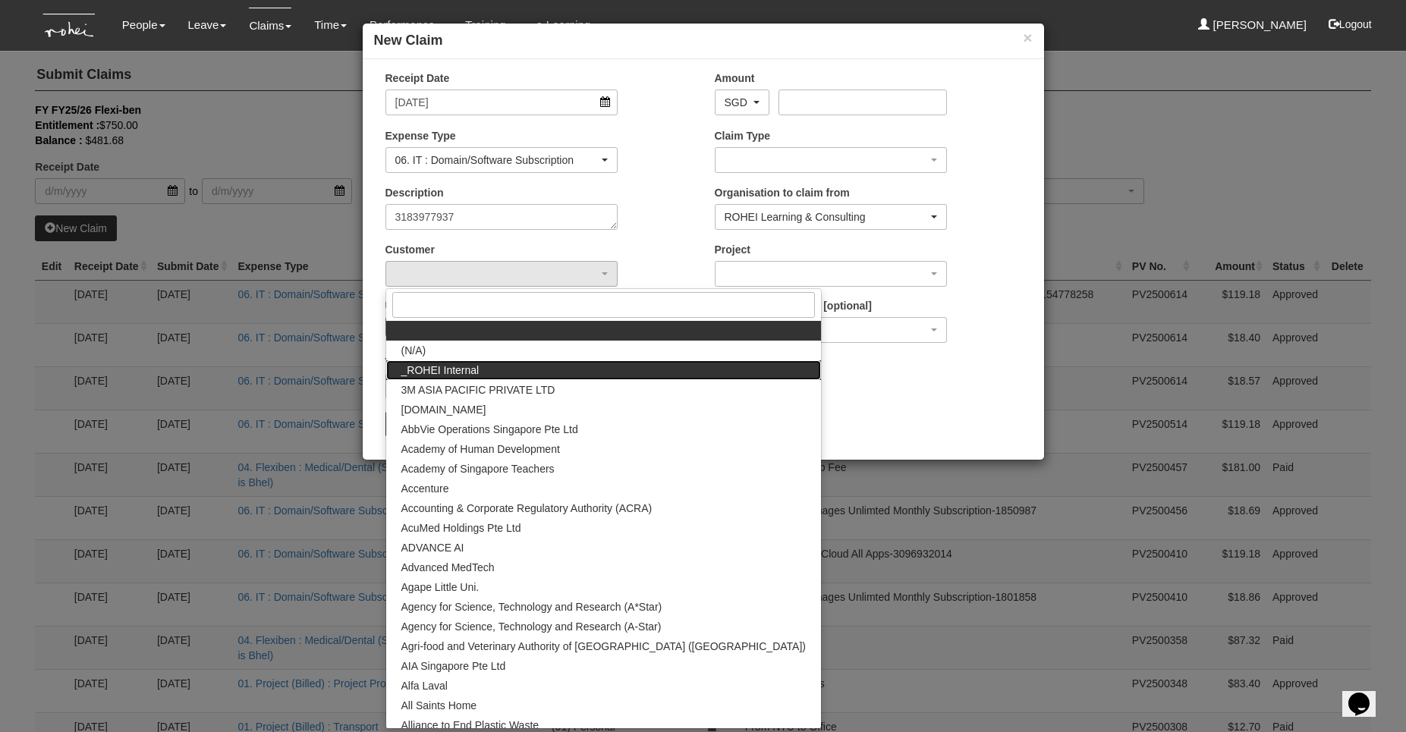
drag, startPoint x: 459, startPoint y: 376, endPoint x: 481, endPoint y: 348, distance: 35.7
click at [459, 376] on span "_ROHEI Internal" at bounding box center [440, 370] width 78 height 15
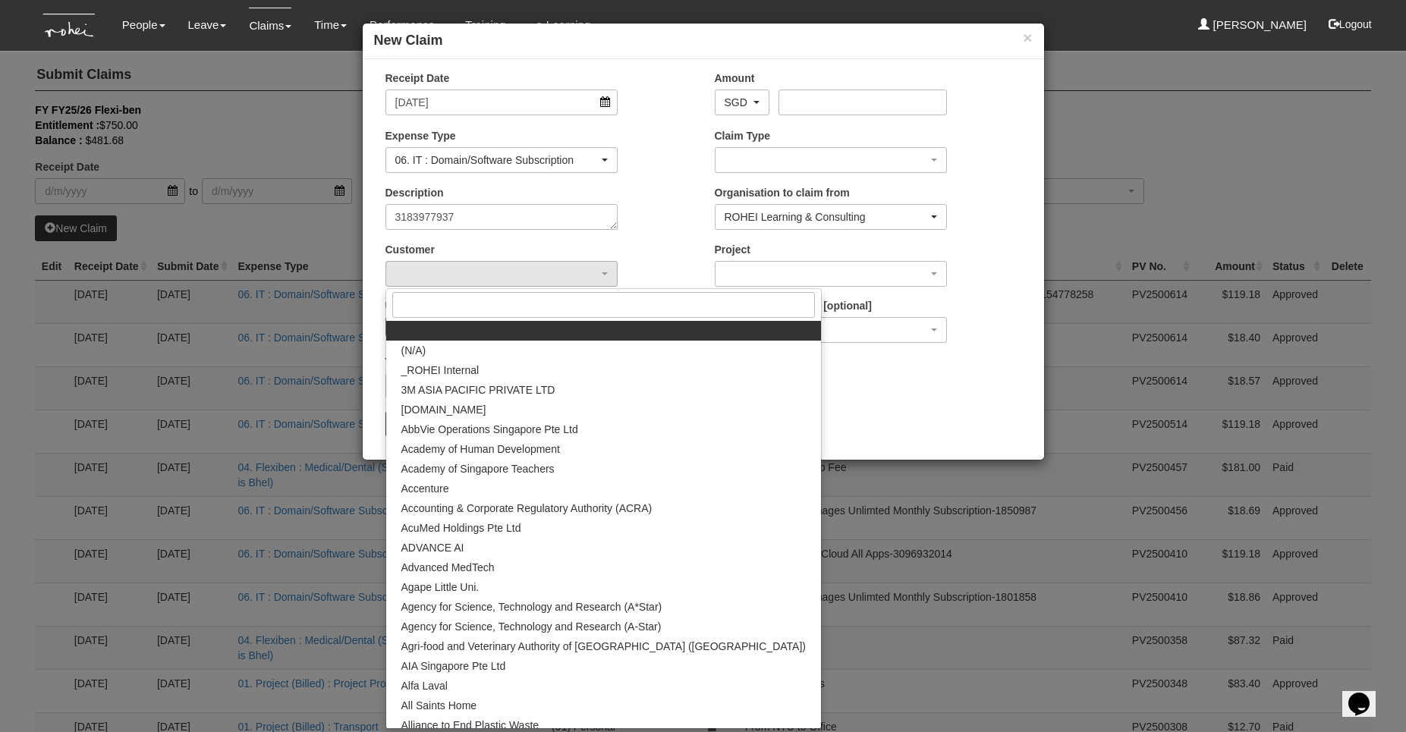
select select "397"
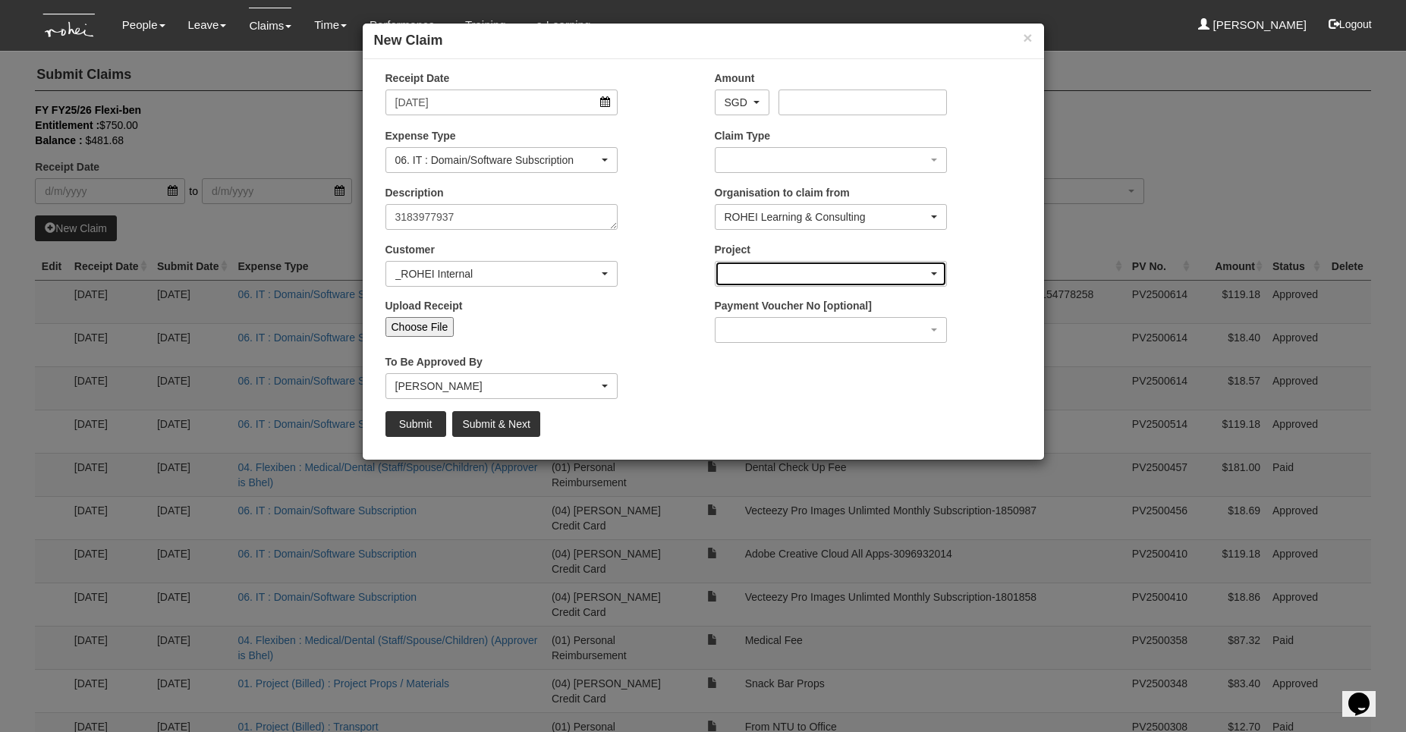
click at [763, 277] on div "button" at bounding box center [831, 274] width 231 height 24
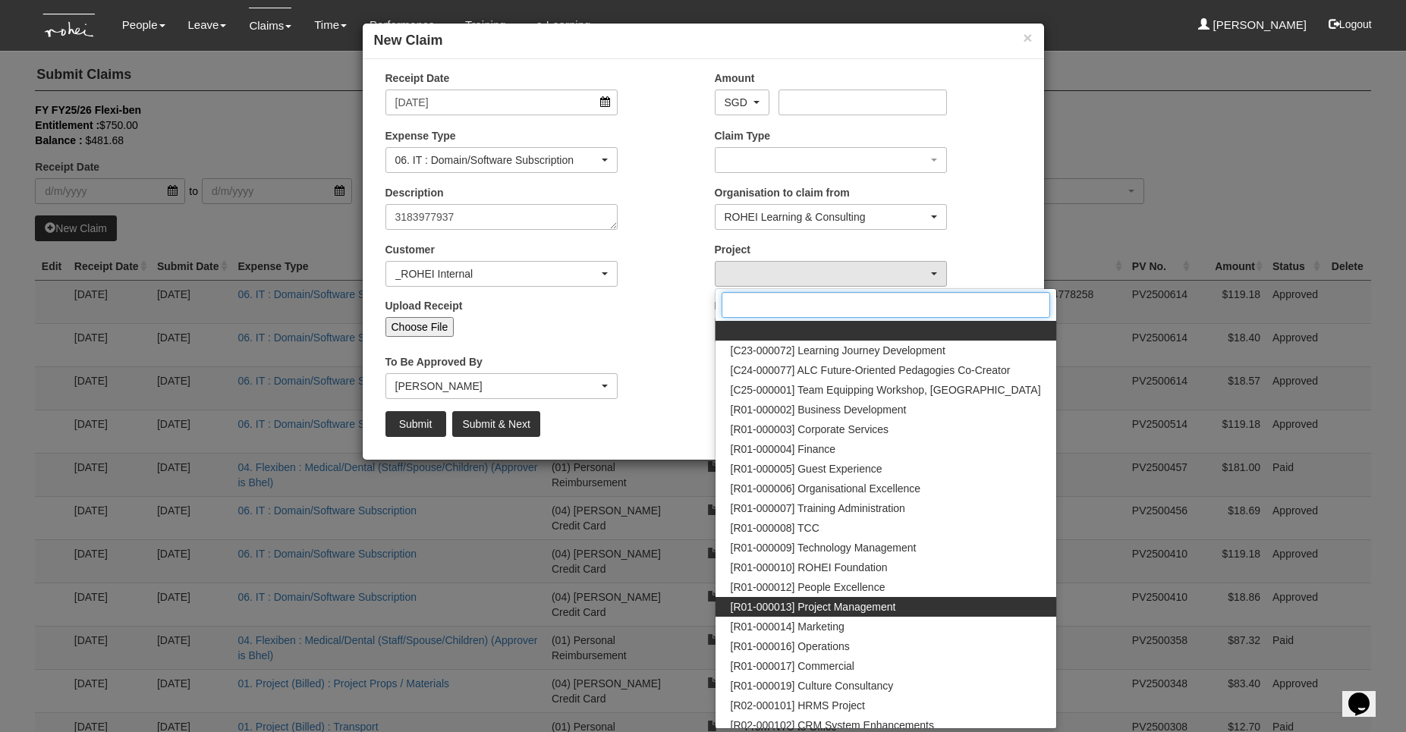
scroll to position [95, 0]
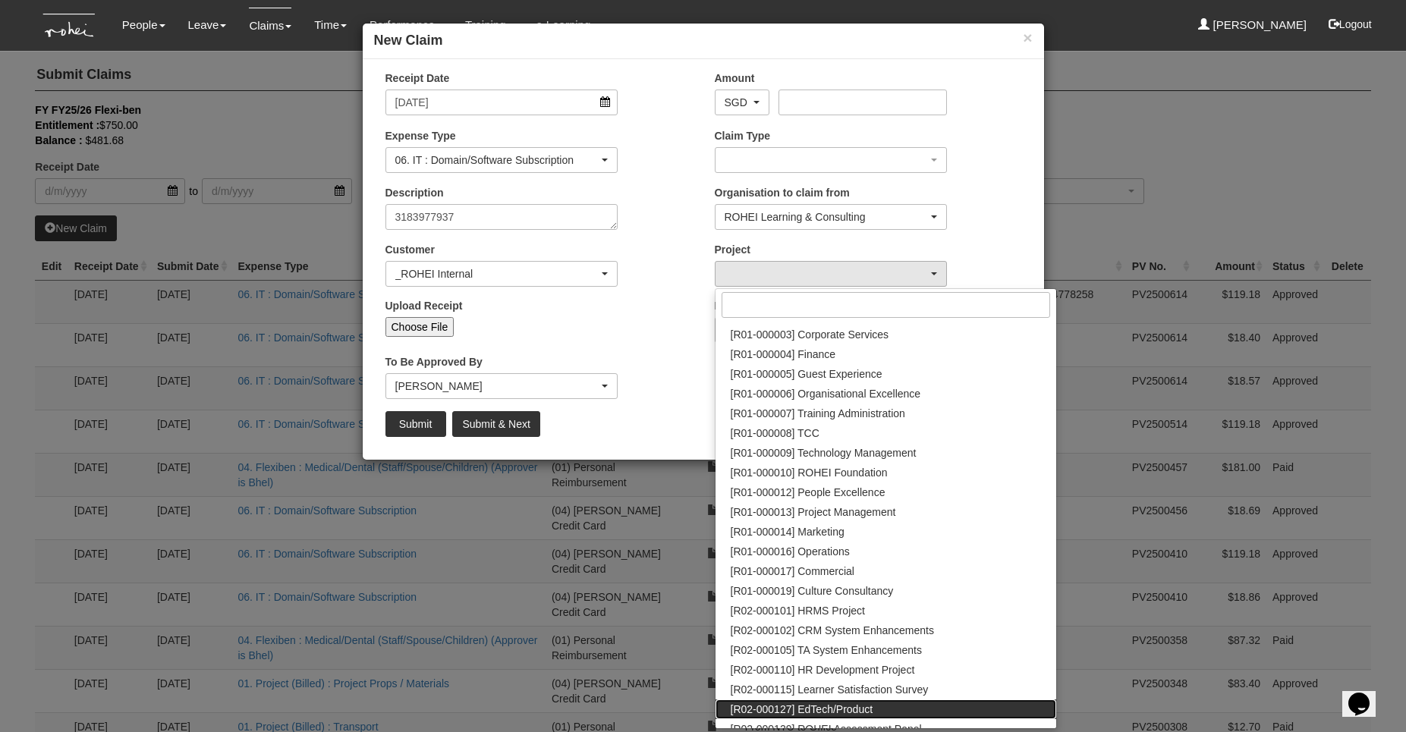
click at [837, 702] on span "[R02-000127] EdTech/Product" at bounding box center [802, 709] width 143 height 15
select select "1534"
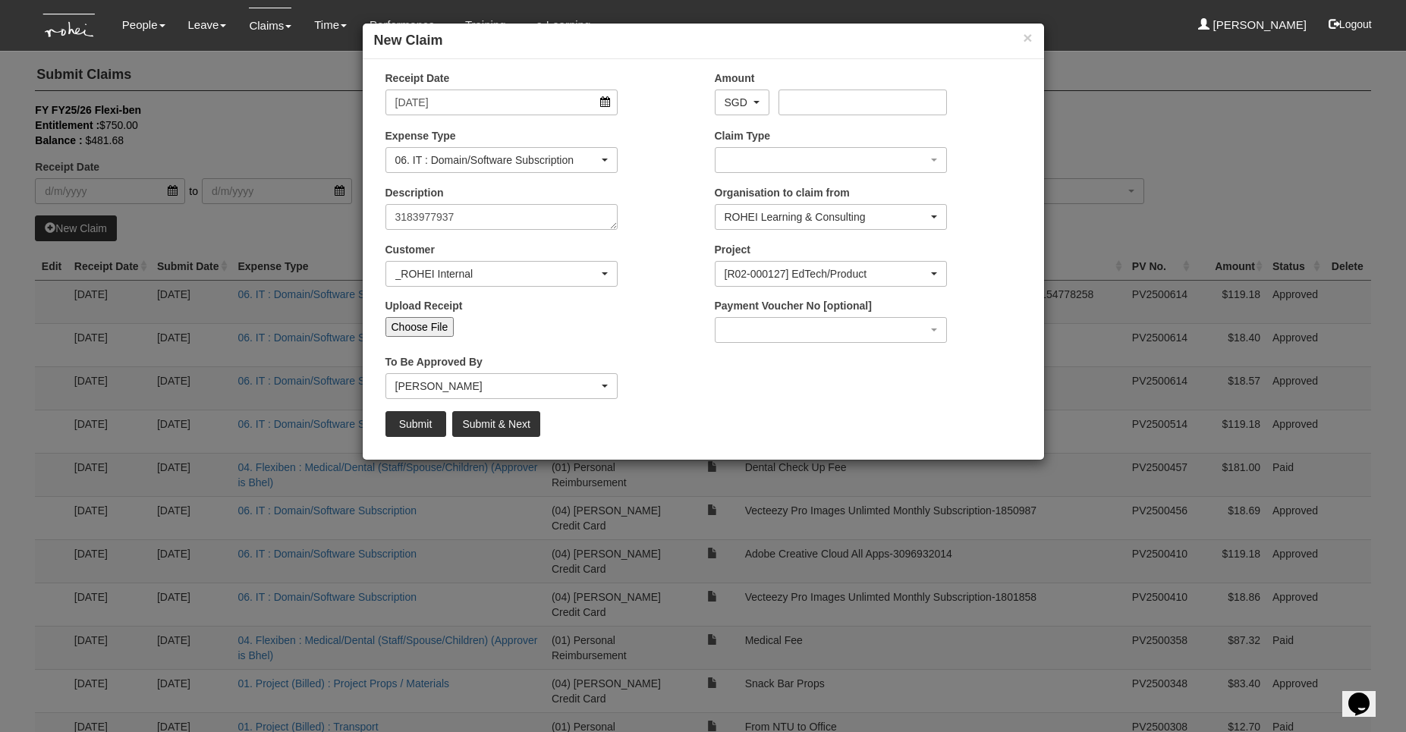
click at [416, 331] on input "Choose File" at bounding box center [420, 327] width 69 height 20
type input "C:\fakepath\Invoice 3183977937.pdf"
type input "Choose Another File"
click at [508, 347] on link "×" at bounding box center [503, 344] width 9 height 17
type input "Choose File"
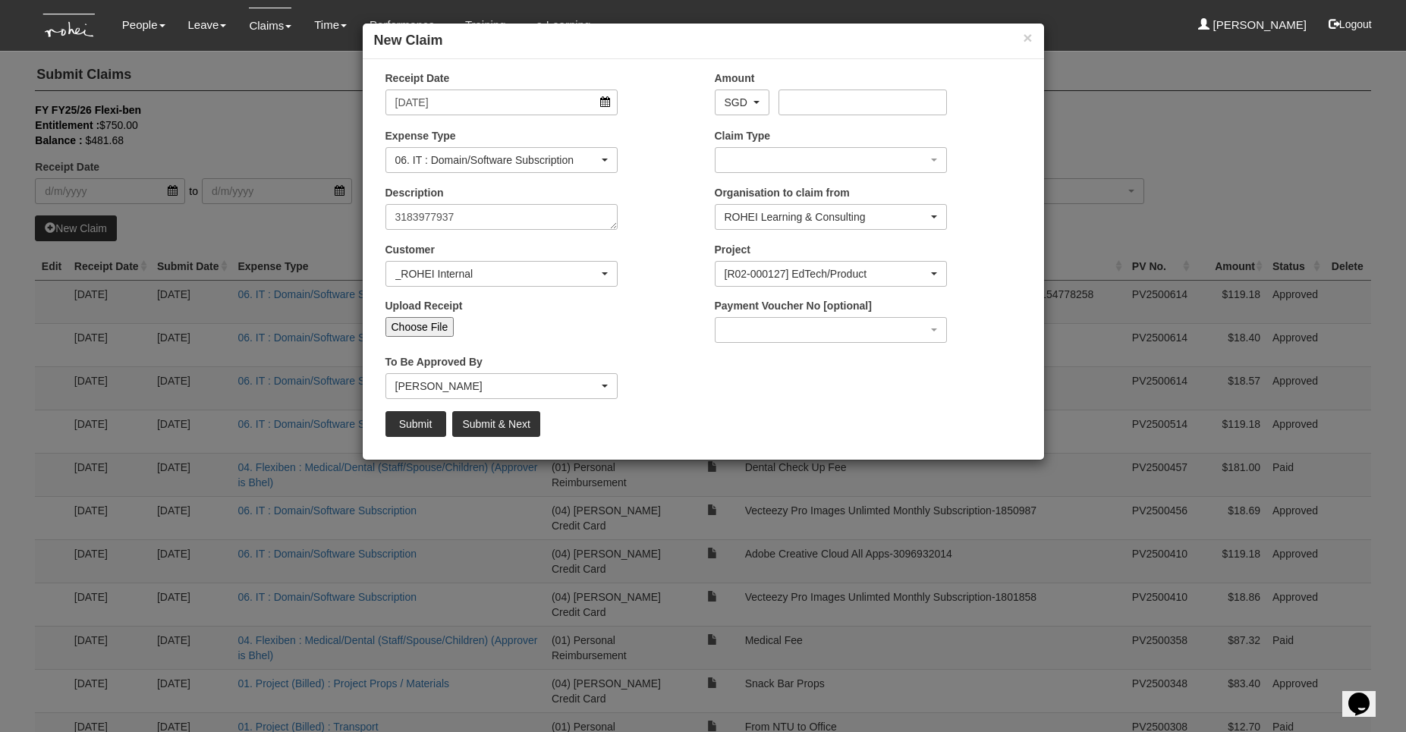
click at [427, 328] on input "Choose File" at bounding box center [420, 327] width 69 height 20
type input "C:\fakepath\Invoice 3183977937.pdf"
type input "Choose Another File"
click at [798, 100] on input "Amount" at bounding box center [863, 103] width 168 height 26
type input "119.18"
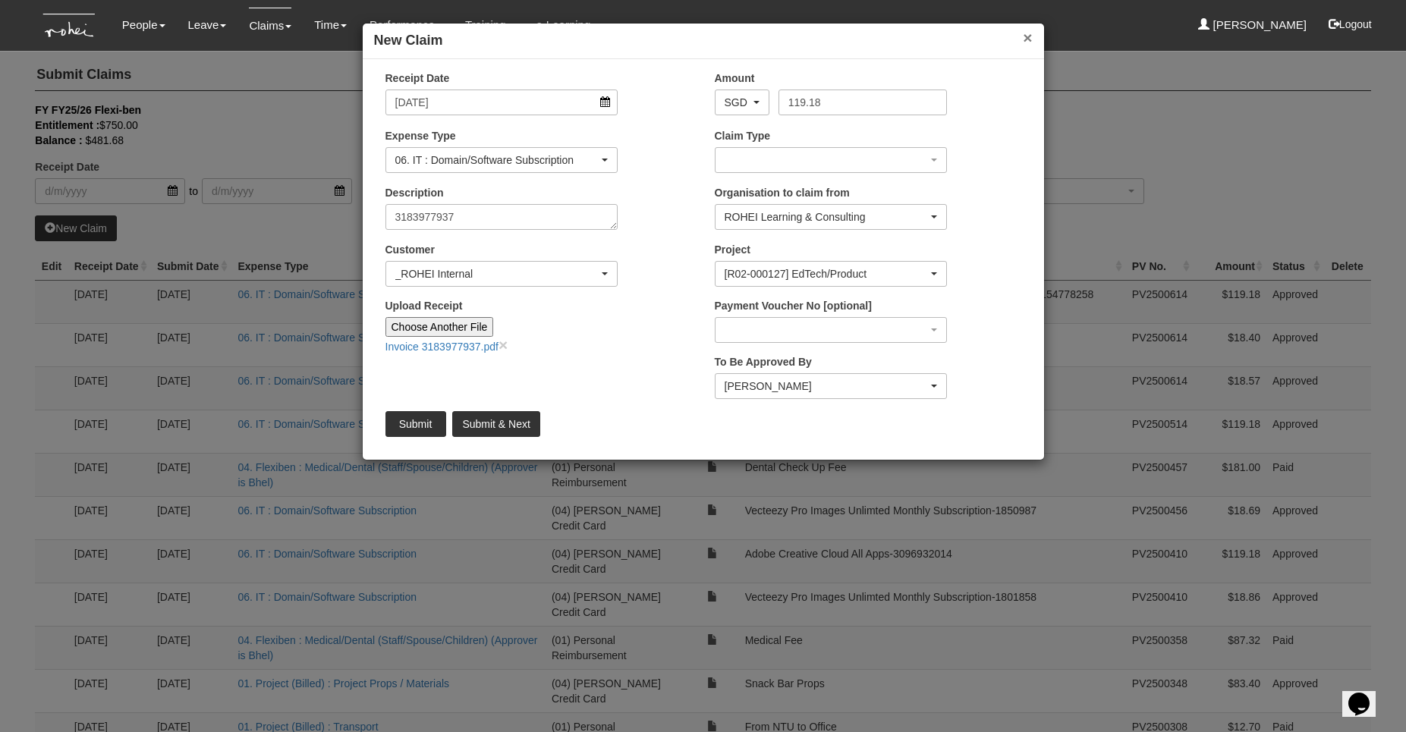
click at [1023, 36] on button "×" at bounding box center [1027, 38] width 9 height 16
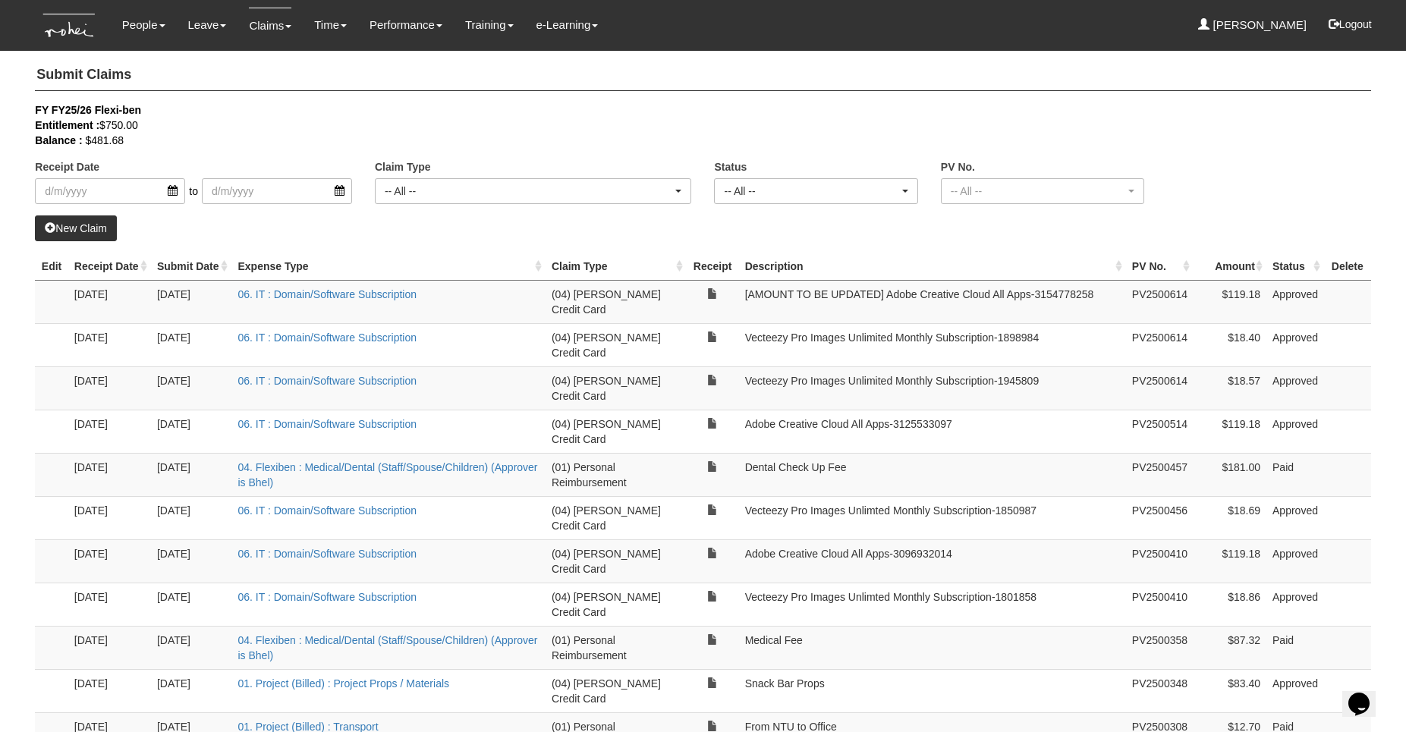
drag, startPoint x: 874, startPoint y: 308, endPoint x: 1106, endPoint y: 310, distance: 231.5
click at [1106, 311] on td "[AMOUNT TO BE UPDATED] Adobe Creative Cloud All Apps-‭3154778258‬" at bounding box center [932, 301] width 387 height 43
copy td "] Adobe Creative Cloud All Apps-‭3154778258‬"
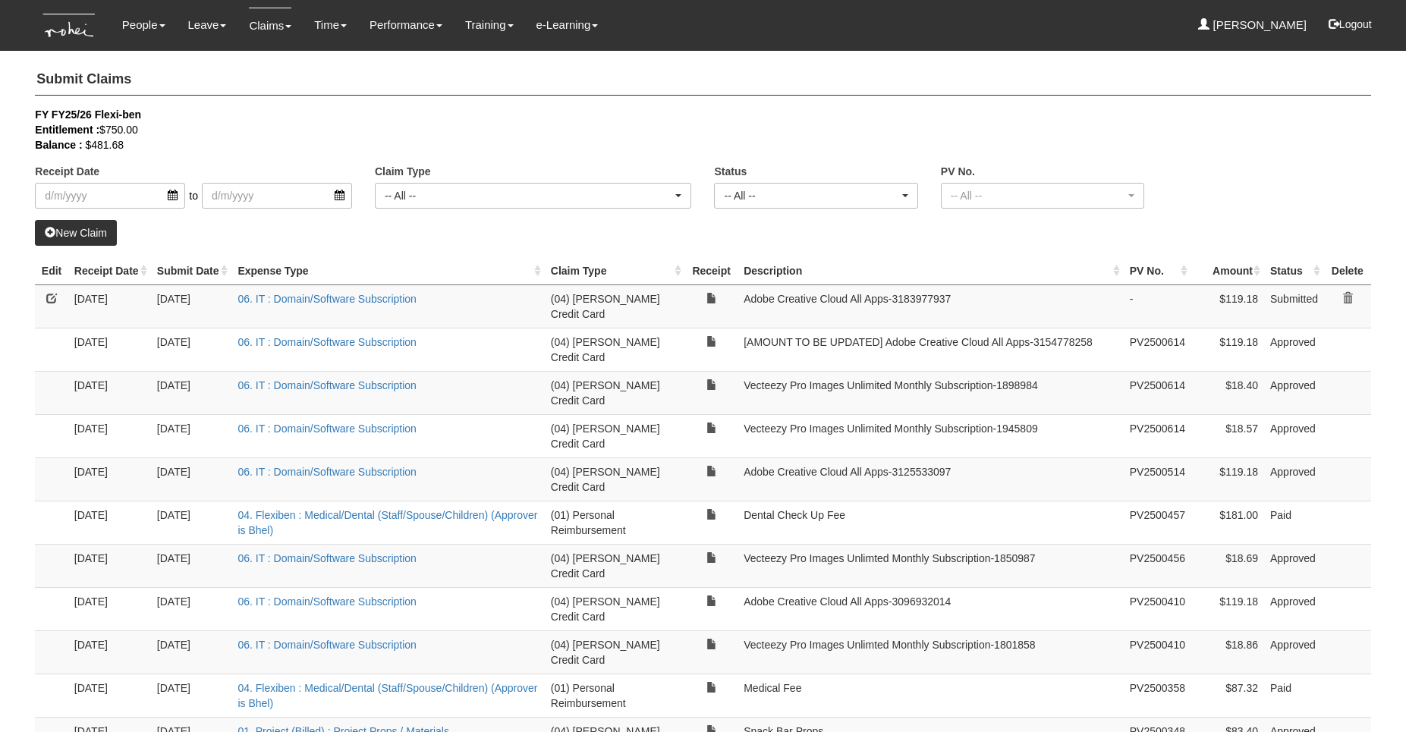
select select "50"
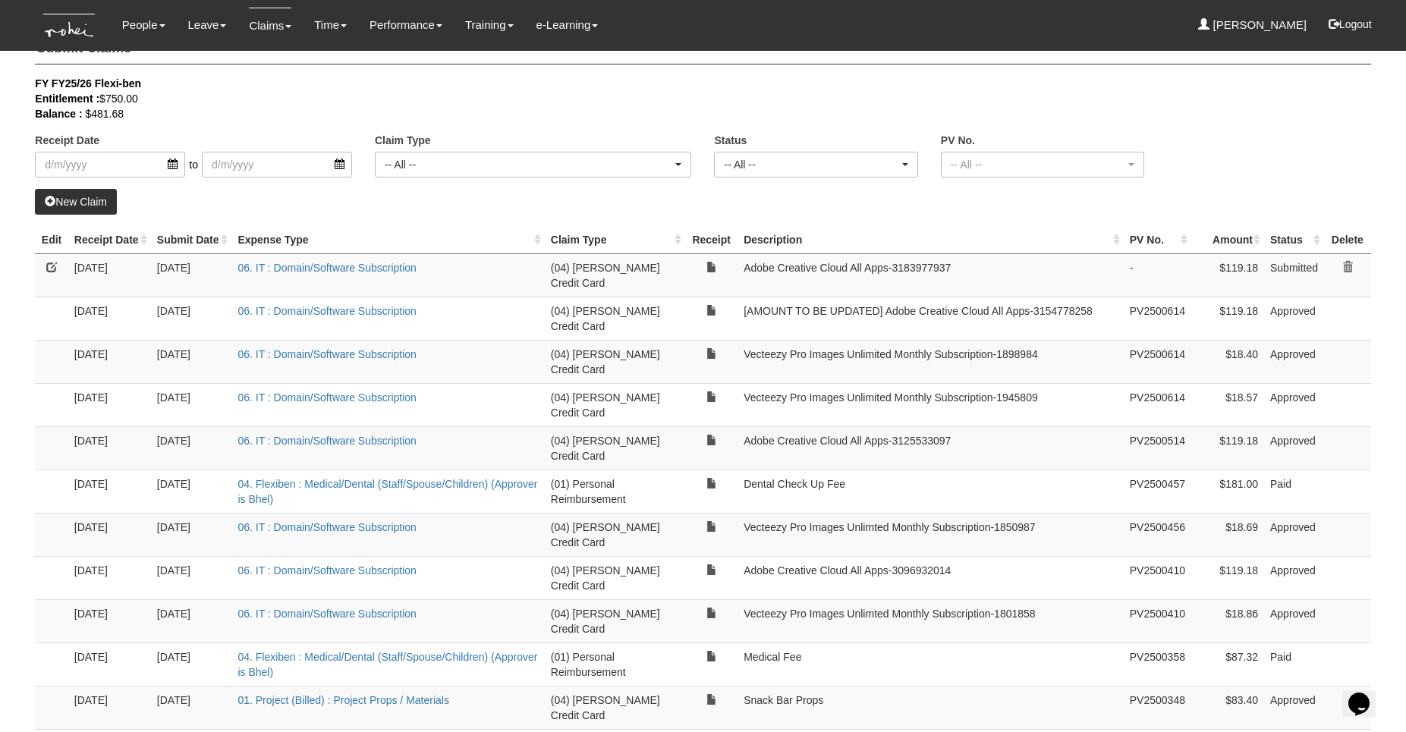
scroll to position [30, 0]
